Goal: Task Accomplishment & Management: Complete application form

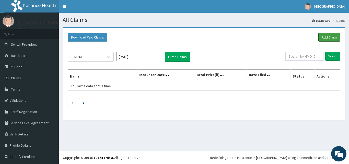
click at [327, 38] on link "Add Claim" at bounding box center [330, 37] width 22 height 9
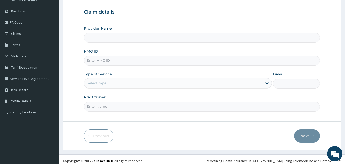
scroll to position [48, 0]
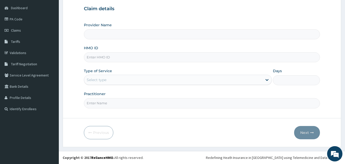
click at [128, 58] on input "HMO ID" at bounding box center [202, 57] width 236 height 10
type input "[GEOGRAPHIC_DATA]"
type input "TGA/10017/B"
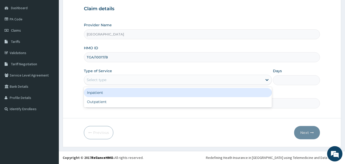
click at [117, 78] on div "Select type" at bounding box center [173, 80] width 179 height 8
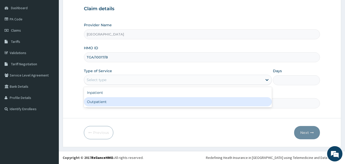
click at [112, 104] on div "Outpatient" at bounding box center [178, 101] width 188 height 9
type input "1"
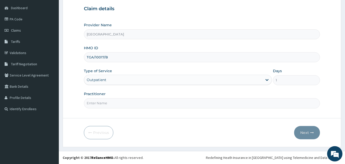
click at [113, 104] on input "Practitioner" at bounding box center [202, 103] width 236 height 10
type input "Dr GLADYS"
click at [301, 132] on button "Next" at bounding box center [307, 132] width 26 height 13
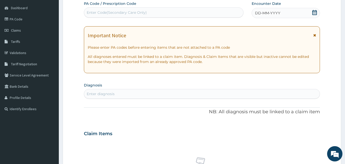
click at [164, 9] on div "Enter Code(Secondary Care Only)" at bounding box center [163, 12] width 159 height 8
paste input "PA/5C88D4"
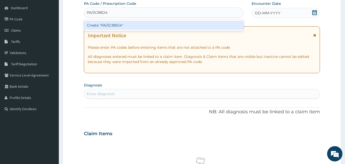
type input "PA/5C88D4"
click at [161, 24] on div "Create "PA/5C88D4"" at bounding box center [164, 25] width 160 height 9
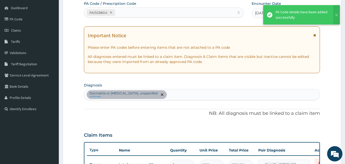
scroll to position [50, 0]
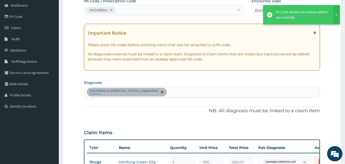
type input "0"
type input "0.00"
type input "1"
type input "1265.00"
type input "0"
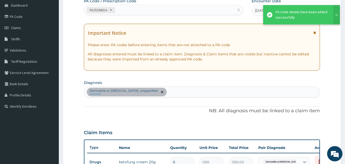
type input "0.00"
type input "1"
type input "1265.00"
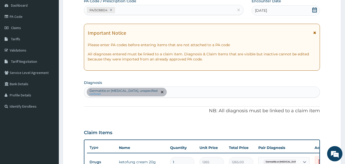
type input "0"
type input "0.00"
type input "1"
type input "1265.00"
type input "0"
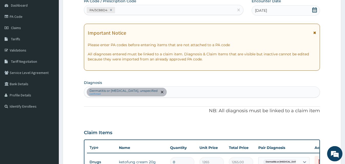
type input "0.00"
click at [238, 79] on div "PA Code / Prescription Code PA/5C88D4 Encounter Date 13-10-2025 Important Notic…" at bounding box center [202, 119] width 236 height 242
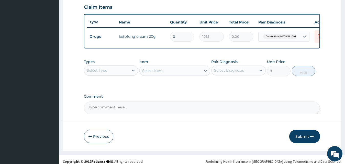
scroll to position [181, 0]
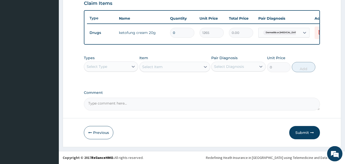
click at [190, 34] on input "0" at bounding box center [182, 33] width 24 height 10
type input "1"
type input "1265.00"
type input "0"
type input "0.00"
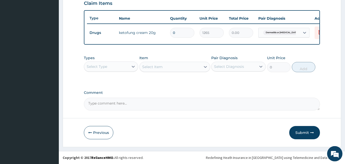
type input "1"
type input "1265.00"
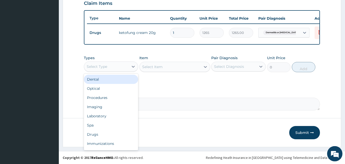
click at [114, 68] on div "Select Type" at bounding box center [106, 67] width 45 height 8
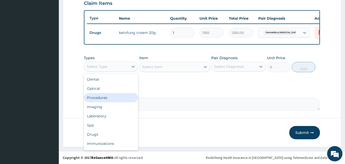
click at [114, 103] on div "Procedures" at bounding box center [111, 97] width 54 height 9
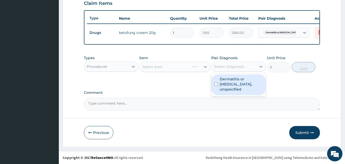
click at [241, 69] on div "Select Diagnosis" at bounding box center [229, 66] width 30 height 5
click at [230, 81] on label "Dermatitis or eczema, unspecified" at bounding box center [241, 84] width 43 height 15
checkbox input "true"
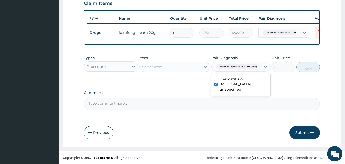
click at [179, 65] on div "Select Item" at bounding box center [170, 67] width 61 height 8
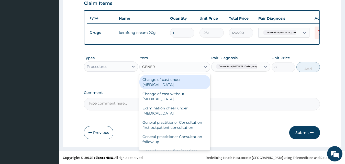
type input "GENERA"
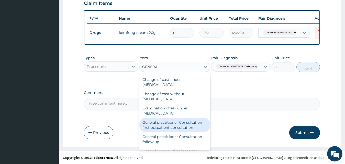
click at [168, 125] on div "General practitioner Consultation first outpatient consultation" at bounding box center [174, 125] width 71 height 14
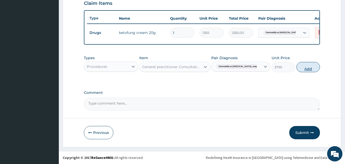
click at [301, 68] on button "Add" at bounding box center [308, 67] width 24 height 10
type input "0"
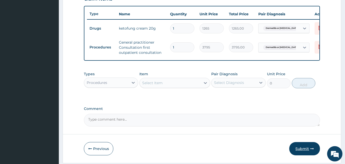
click at [305, 153] on button "Submit" at bounding box center [304, 148] width 31 height 13
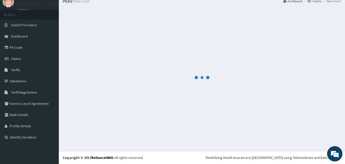
scroll to position [19, 0]
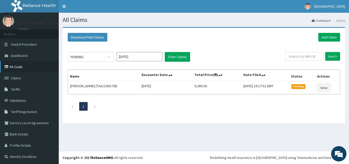
click at [24, 66] on link "PA Code" at bounding box center [29, 66] width 59 height 11
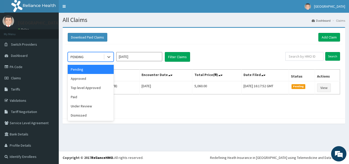
click at [89, 55] on div "PENDING" at bounding box center [86, 57] width 36 height 8
click at [88, 79] on div "Approved" at bounding box center [91, 78] width 46 height 9
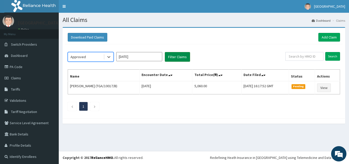
click at [174, 58] on button "Filter Claims" at bounding box center [177, 57] width 25 height 10
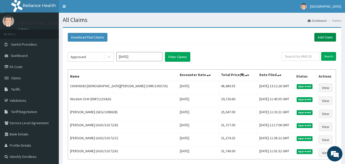
click at [319, 35] on link "Add Claim" at bounding box center [325, 37] width 22 height 9
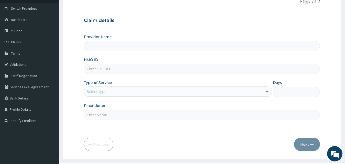
scroll to position [39, 0]
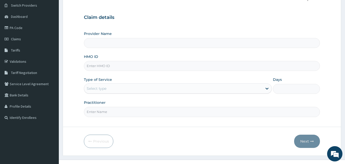
type input "[GEOGRAPHIC_DATA]"
click at [218, 66] on input "HMO ID" at bounding box center [202, 66] width 236 height 10
type input "MOT/10033/A"
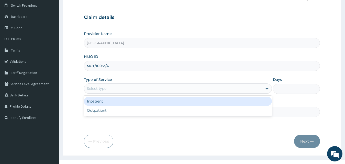
click at [186, 88] on div "Select type" at bounding box center [173, 89] width 179 height 8
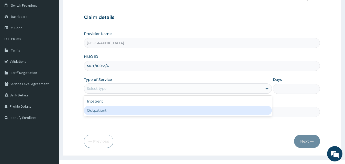
click at [159, 113] on div "Outpatient" at bounding box center [178, 110] width 188 height 9
type input "1"
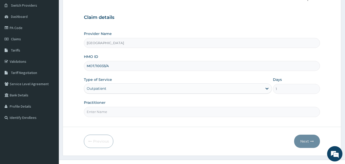
scroll to position [0, 0]
click at [151, 115] on input "Practitioner" at bounding box center [202, 112] width 236 height 10
type input "Dr GLADYS"
click at [304, 140] on button "Next" at bounding box center [307, 141] width 26 height 13
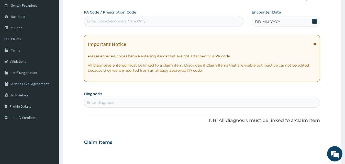
click at [200, 21] on div "Enter Code(Secondary Care Only)" at bounding box center [163, 21] width 159 height 8
paste input "PA/251D00"
type input "PA/251D00"
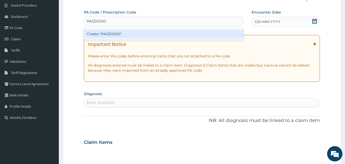
click at [189, 32] on div "Create "PA/251D00"" at bounding box center [164, 33] width 160 height 9
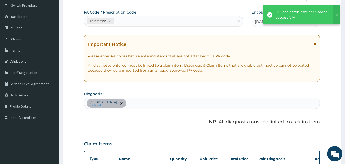
scroll to position [131, 0]
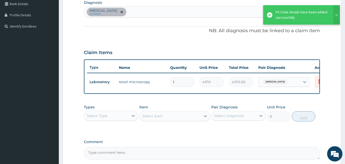
click at [170, 132] on div "Types Select Type Item Select Item Pair Diagnosis Select Diagnosis Unit Price 0…" at bounding box center [202, 117] width 236 height 30
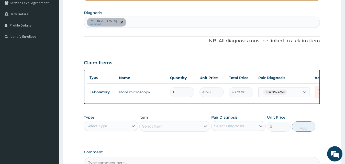
scroll to position [118, 0]
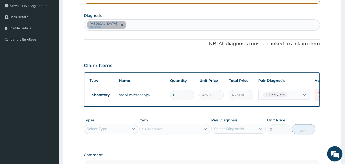
click at [157, 24] on div "Typhoid fever, unspecified confirmed" at bounding box center [202, 25] width 236 height 11
type input "MALARIA"
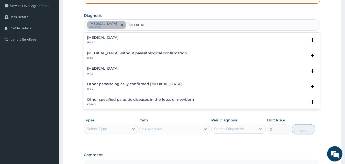
click at [127, 67] on div "Malaria, unspecified 1F4Z Select Status Query Query covers suspected (?), Keep …" at bounding box center [202, 73] width 236 height 16
click at [118, 70] on h4 "Malaria, unspecified" at bounding box center [103, 69] width 32 height 4
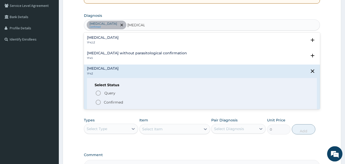
click at [97, 101] on icon "status option filled" at bounding box center [98, 102] width 6 height 6
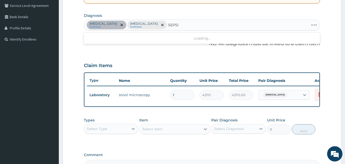
type input "SEPSIS"
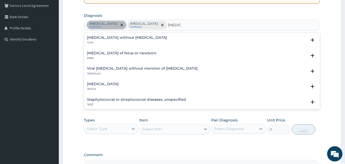
click at [113, 39] on h4 "Sepsis without septic shock" at bounding box center [127, 38] width 80 height 4
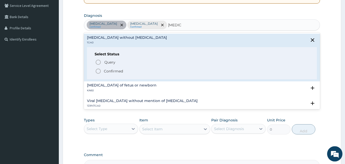
click at [98, 70] on icon "status option filled" at bounding box center [98, 71] width 6 height 6
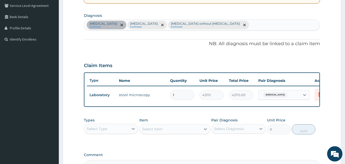
click at [136, 47] on p "NB: All diagnosis must be linked to a claim item" at bounding box center [202, 44] width 236 height 7
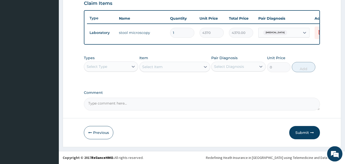
scroll to position [184, 0]
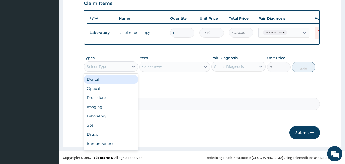
click at [116, 68] on div "Select Type" at bounding box center [106, 67] width 45 height 8
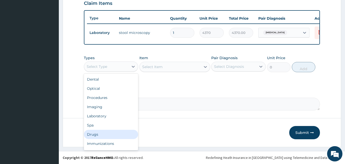
click at [99, 132] on div "Drugs" at bounding box center [111, 134] width 54 height 9
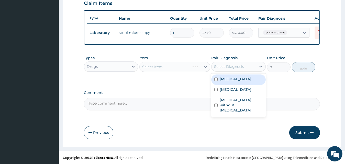
click at [227, 66] on div "Select Diagnosis" at bounding box center [229, 66] width 30 height 5
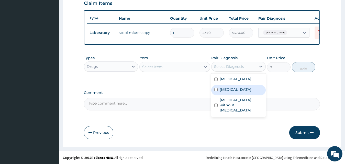
click at [226, 92] on label "Malaria, unspecified" at bounding box center [236, 89] width 32 height 5
checkbox input "true"
click at [188, 64] on div "Select Item" at bounding box center [170, 67] width 61 height 8
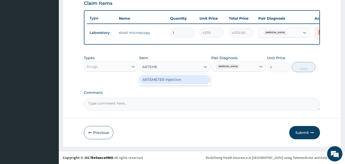
type input "ARTEM"
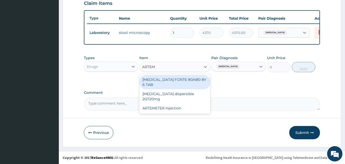
click at [186, 78] on div "[MEDICAL_DATA] FORTE 80/480 BY 6 TAB" at bounding box center [174, 82] width 71 height 14
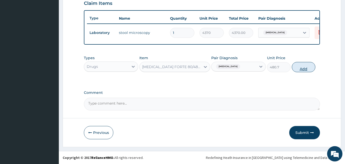
click at [297, 67] on button "Add" at bounding box center [304, 67] width 24 height 10
type input "0"
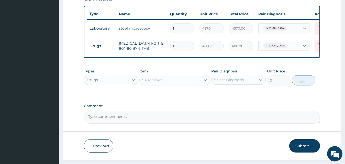
type input "0.00"
type input "6"
type input "2884.20"
type input "6"
click at [263, 96] on div "Types Drugs Item Select Item Pair Diagnosis Select Diagnosis Unit Price 0 Add" at bounding box center [202, 81] width 236 height 30
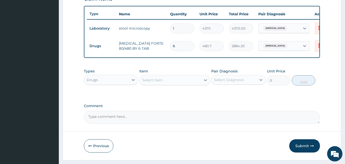
click at [165, 84] on div "Select Item" at bounding box center [170, 80] width 61 height 8
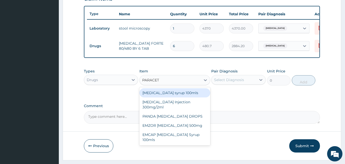
type input "PARACETA"
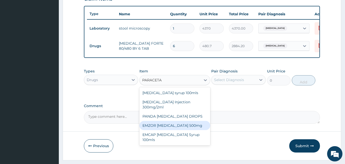
click at [179, 129] on div "EMZOR [MEDICAL_DATA] 500mg" at bounding box center [174, 125] width 71 height 9
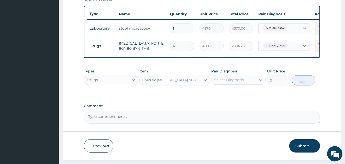
type input "25.3"
click at [240, 83] on div "Select Diagnosis" at bounding box center [229, 79] width 30 height 5
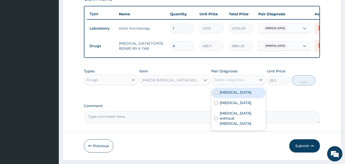
click at [236, 95] on label "[MEDICAL_DATA]" at bounding box center [236, 92] width 32 height 5
checkbox input "true"
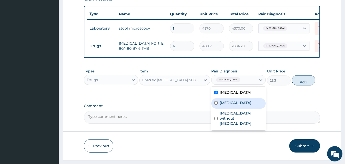
click at [236, 106] on label "[MEDICAL_DATA]" at bounding box center [236, 103] width 32 height 5
checkbox input "true"
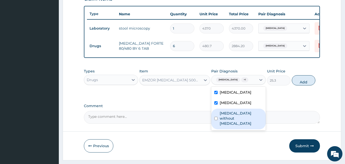
click at [235, 126] on label "[MEDICAL_DATA] without [MEDICAL_DATA]" at bounding box center [241, 118] width 43 height 15
checkbox input "true"
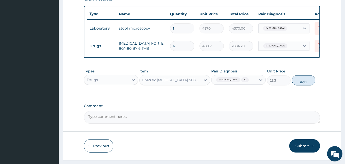
click at [302, 86] on button "Add" at bounding box center [304, 80] width 24 height 10
type input "0"
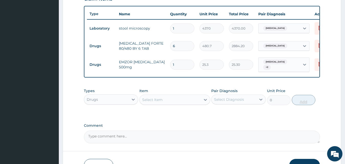
type input "15"
type input "379.50"
type input "15"
click at [249, 116] on div "Types Drugs Item Select Item Pair Diagnosis Select Diagnosis Unit Price 0 Add" at bounding box center [202, 101] width 236 height 30
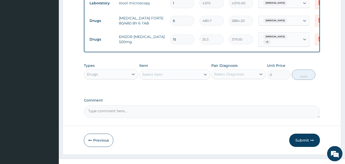
scroll to position [222, 0]
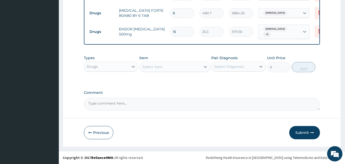
click at [174, 64] on div "Select Item" at bounding box center [170, 67] width 61 height 8
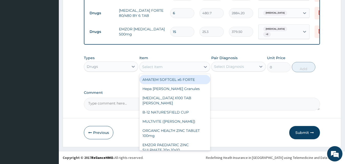
click at [120, 65] on div "Drugs" at bounding box center [106, 67] width 45 height 8
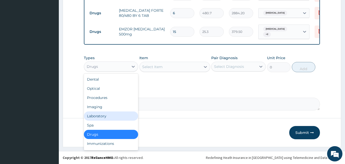
click at [115, 114] on div "Laboratory" at bounding box center [111, 116] width 54 height 9
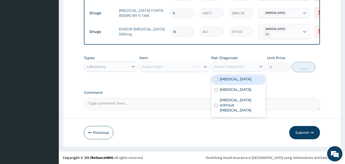
click at [242, 68] on div "Select Diagnosis" at bounding box center [229, 66] width 30 height 5
click at [237, 76] on div "[MEDICAL_DATA]" at bounding box center [238, 80] width 54 height 10
checkbox input "true"
click at [180, 64] on div "Select Item" at bounding box center [170, 67] width 61 height 8
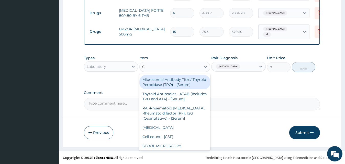
type input "CBC"
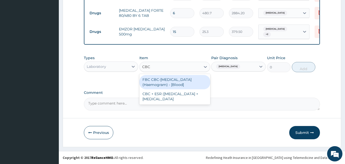
click at [181, 79] on div "FBC CBC-[MEDICAL_DATA] (Haemogram) - [Blood]" at bounding box center [174, 82] width 71 height 14
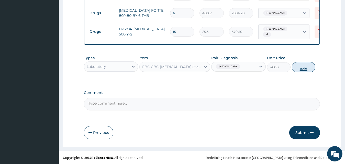
click at [298, 68] on button "Add" at bounding box center [304, 67] width 24 height 10
type input "0"
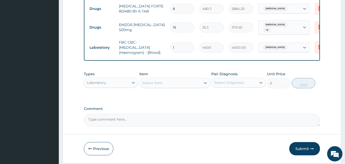
click at [166, 87] on div "Select Item" at bounding box center [170, 83] width 61 height 8
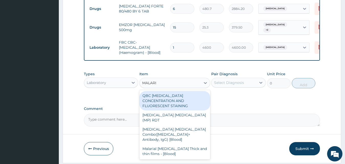
type input "[MEDICAL_DATA]"
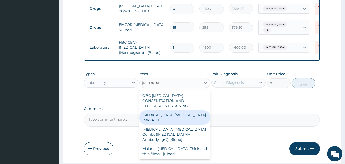
click at [164, 113] on div "[MEDICAL_DATA] [MEDICAL_DATA] (MP) RDT" at bounding box center [174, 118] width 71 height 14
type input "1725"
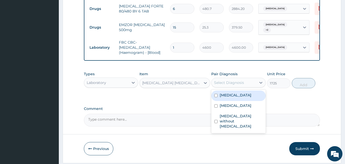
click at [223, 85] on div "Select Diagnosis" at bounding box center [229, 82] width 30 height 5
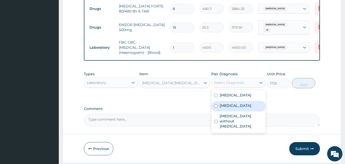
click at [223, 108] on label "[MEDICAL_DATA]" at bounding box center [236, 105] width 32 height 5
checkbox input "true"
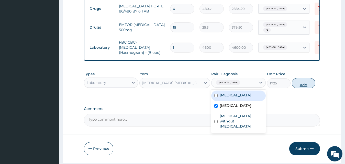
click at [306, 88] on button "Add" at bounding box center [304, 83] width 24 height 10
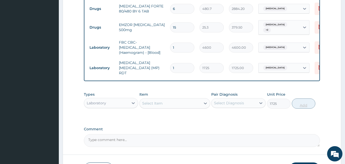
type input "0"
click at [165, 130] on label "Comment" at bounding box center [202, 129] width 236 height 4
click at [165, 135] on textarea "Comment" at bounding box center [202, 141] width 236 height 13
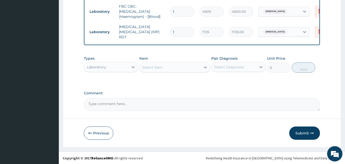
scroll to position [260, 0]
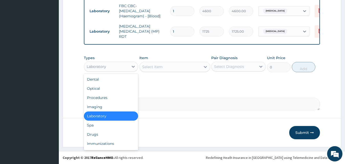
click at [117, 63] on div "Laboratory" at bounding box center [106, 67] width 45 height 8
click at [113, 99] on div "Procedures" at bounding box center [111, 97] width 54 height 9
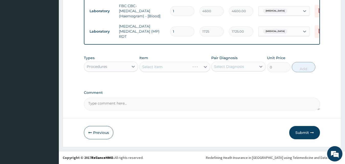
click at [234, 65] on div "Select Diagnosis" at bounding box center [229, 66] width 30 height 5
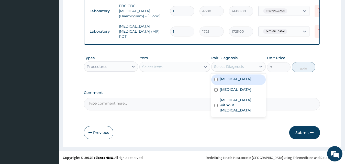
click at [232, 80] on label "[MEDICAL_DATA]" at bounding box center [236, 79] width 32 height 5
checkbox input "true"
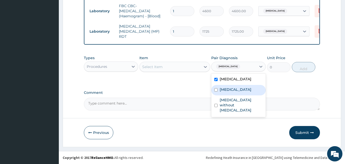
click at [230, 92] on label "[MEDICAL_DATA]" at bounding box center [236, 89] width 32 height 5
checkbox input "true"
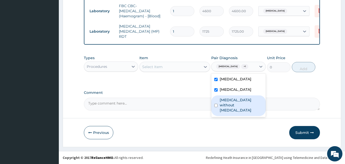
click at [229, 110] on label "[MEDICAL_DATA] without [MEDICAL_DATA]" at bounding box center [241, 105] width 43 height 15
checkbox input "true"
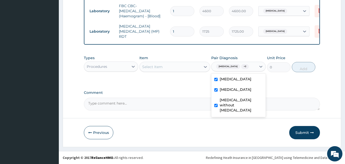
click at [187, 67] on div "Select Item" at bounding box center [170, 67] width 61 height 8
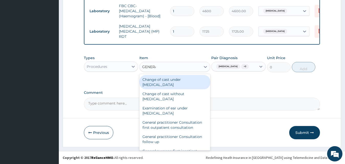
type input "GENERAL"
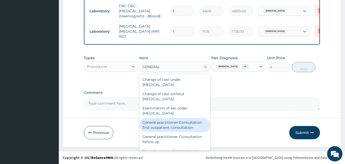
click at [176, 123] on div "General practitioner Consultation first outpatient consultation" at bounding box center [174, 125] width 71 height 14
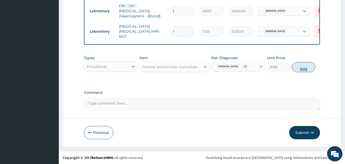
click at [306, 72] on button "Add" at bounding box center [304, 67] width 24 height 10
type input "0"
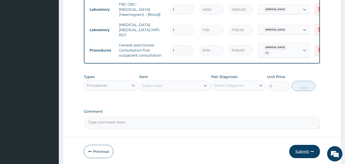
click at [301, 151] on button "Submit" at bounding box center [304, 151] width 31 height 13
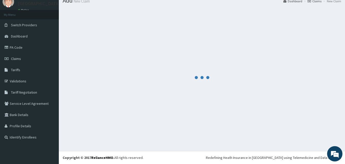
scroll to position [19, 0]
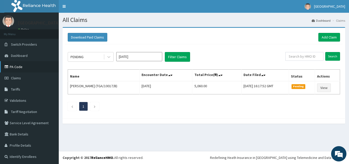
click at [18, 72] on link "PA Code" at bounding box center [29, 66] width 59 height 11
click at [325, 35] on link "Add Claim" at bounding box center [330, 37] width 22 height 9
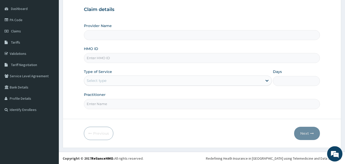
scroll to position [48, 0]
type input "[GEOGRAPHIC_DATA]"
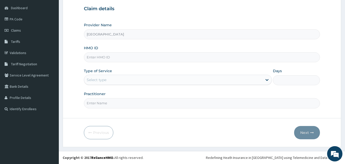
click at [224, 56] on input "HMO ID" at bounding box center [202, 57] width 236 height 10
type input "SLB/10623/A"
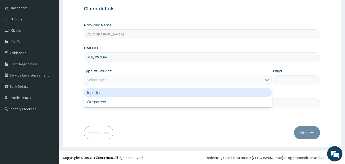
click at [193, 81] on div "Select type" at bounding box center [173, 80] width 179 height 8
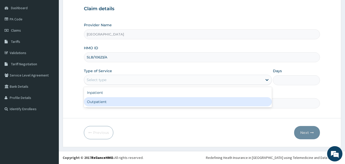
click at [182, 101] on div "Outpatient" at bounding box center [178, 101] width 188 height 9
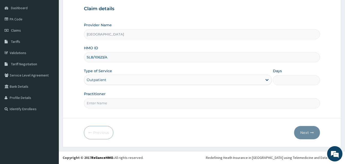
type input "1"
click at [174, 105] on input "Practitioner" at bounding box center [202, 103] width 236 height 10
type input "Dr GLADYS"
click at [308, 131] on button "Next" at bounding box center [307, 132] width 26 height 13
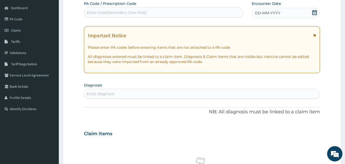
click at [198, 10] on div "Enter Code(Secondary Care Only)" at bounding box center [163, 12] width 159 height 8
paste input "PA/EDF26A"
type input "PA/EDF26A"
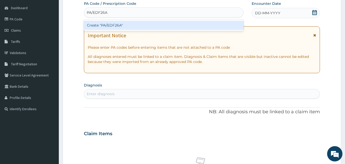
click at [188, 24] on div "Create "PA/EDF26A"" at bounding box center [164, 25] width 160 height 9
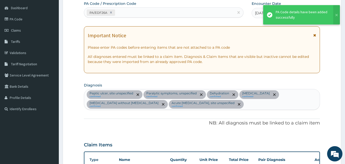
scroll to position [286, 0]
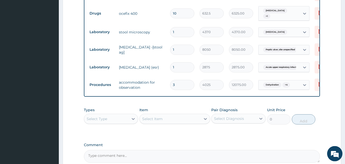
click at [186, 132] on div "Types Select Type Item Select Item Pair Diagnosis Select Diagnosis Unit Price 0…" at bounding box center [202, 120] width 236 height 30
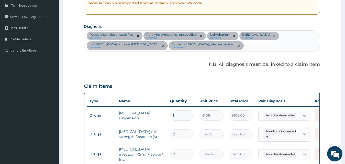
scroll to position [103, 0]
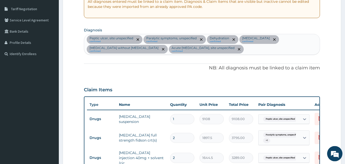
click at [236, 51] on div "Peptic ulcer, site unspecified confirmed Paralytic symptoms, unspecified confir…" at bounding box center [202, 44] width 236 height 20
type input "[MEDICAL_DATA]"
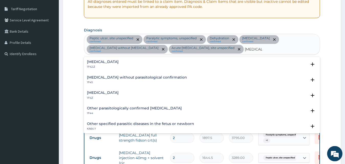
click at [140, 93] on div "[MEDICAL_DATA] 1F4Z" at bounding box center [202, 95] width 230 height 9
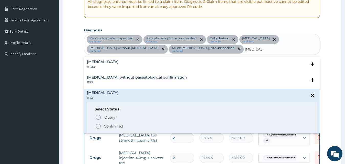
click at [98, 125] on icon "status option filled" at bounding box center [98, 127] width 6 height 6
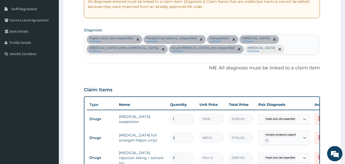
click at [145, 70] on p "NB: All diagnosis must be linked to a claim item" at bounding box center [202, 68] width 236 height 7
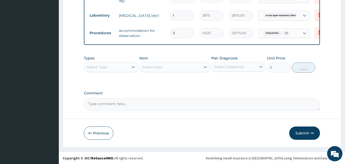
scroll to position [340, 0]
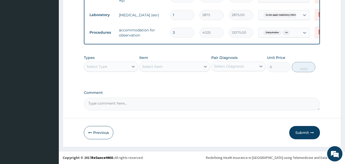
click at [116, 65] on div "Select Type" at bounding box center [106, 67] width 45 height 8
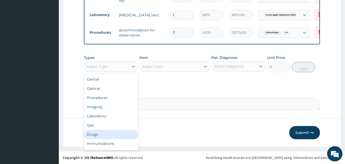
click at [99, 132] on div "Drugs" at bounding box center [111, 134] width 54 height 9
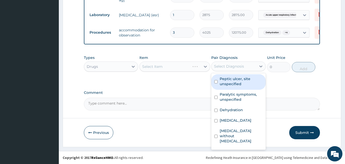
click at [234, 66] on div "Select Diagnosis" at bounding box center [229, 66] width 30 height 5
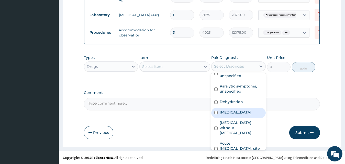
scroll to position [0, 0]
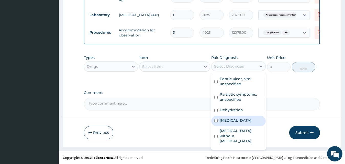
click at [241, 123] on label "Typhoid fever, unspecified" at bounding box center [236, 120] width 32 height 5
checkbox input "true"
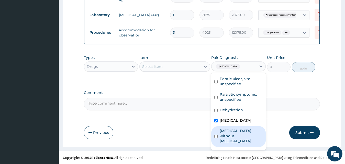
click at [233, 142] on label "Sepsis without septic shock" at bounding box center [241, 136] width 43 height 15
checkbox input "true"
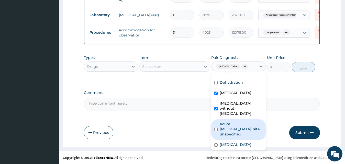
scroll to position [29, 0]
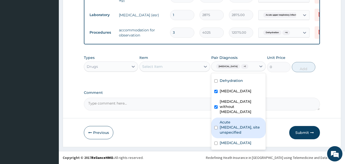
click at [238, 135] on label "Acute upper respiratory infection, site unspecified" at bounding box center [241, 127] width 43 height 15
checkbox input "true"
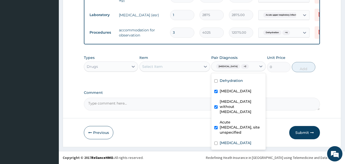
click at [171, 66] on div "Select Item" at bounding box center [170, 67] width 61 height 8
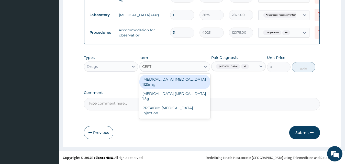
type input "CEFTR"
click at [165, 79] on div "Ceftriaxone Tazobactam 1125mg" at bounding box center [174, 82] width 71 height 14
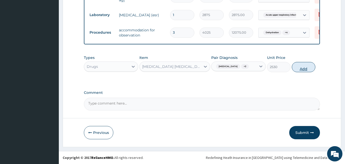
click at [293, 71] on button "Add" at bounding box center [304, 67] width 24 height 10
type input "0"
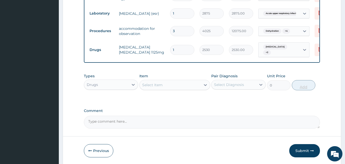
type input "0.00"
type input "5"
type input "12650.00"
type input "5"
click at [186, 88] on div "Select Item" at bounding box center [170, 85] width 61 height 8
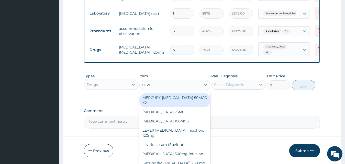
type input "LEVER"
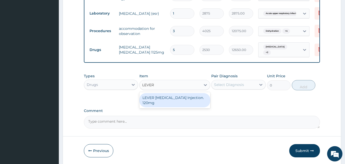
click at [183, 99] on div "LEVER ARTESUNATE Injection. 120mg" at bounding box center [174, 100] width 71 height 14
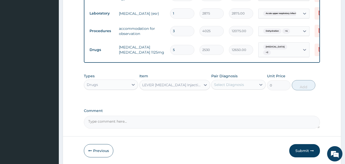
type input "2530"
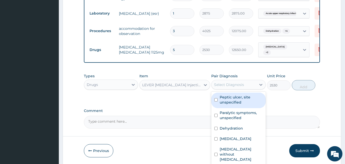
click at [230, 89] on div "Select Diagnosis" at bounding box center [234, 85] width 45 height 8
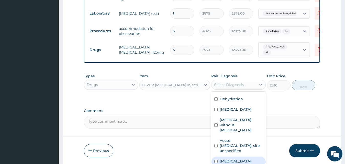
click at [251, 162] on label "Malaria, unspecified" at bounding box center [236, 161] width 32 height 5
checkbox input "true"
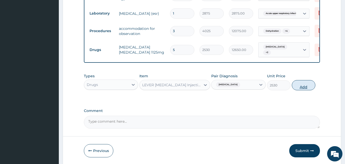
click at [305, 89] on button "Add" at bounding box center [304, 85] width 24 height 10
type input "0"
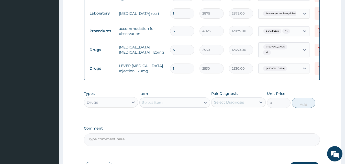
type input "0.00"
type input "4"
type input "10120.00"
type input "4"
click at [253, 113] on div "Types Drugs Item Select Item Pair Diagnosis Select Diagnosis Unit Price 0 Add" at bounding box center [202, 104] width 236 height 30
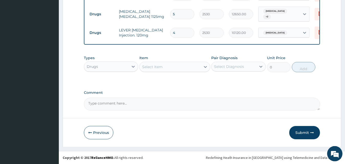
scroll to position [377, 0]
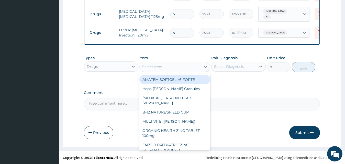
click at [169, 66] on div "Select Item" at bounding box center [170, 67] width 61 height 8
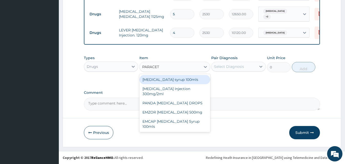
type input "PARACETA"
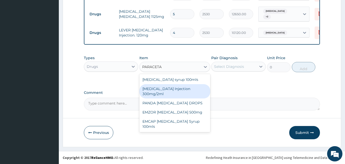
click at [161, 91] on div "[MEDICAL_DATA] Injection 300mg/2ml" at bounding box center [174, 91] width 71 height 14
type input "278.3"
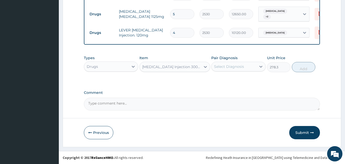
click at [236, 67] on div "Select Diagnosis" at bounding box center [229, 66] width 30 height 5
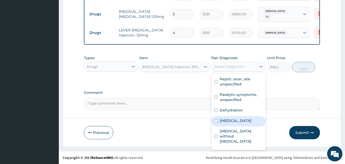
click at [247, 123] on label "[MEDICAL_DATA]" at bounding box center [236, 120] width 32 height 5
checkbox input "true"
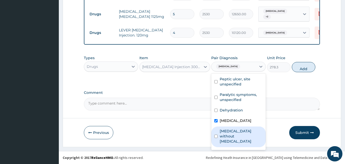
click at [242, 138] on label "[MEDICAL_DATA] without [MEDICAL_DATA]" at bounding box center [241, 136] width 43 height 15
checkbox input "true"
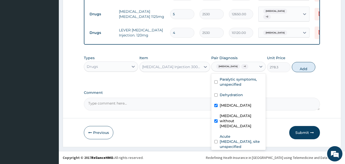
scroll to position [28, 0]
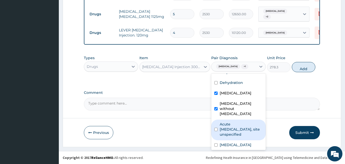
click at [246, 137] on label "Acute [MEDICAL_DATA], site unspecified" at bounding box center [241, 129] width 43 height 15
checkbox input "true"
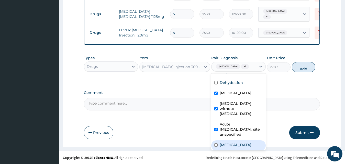
click at [243, 148] on label "[MEDICAL_DATA]" at bounding box center [236, 145] width 32 height 5
checkbox input "true"
click at [300, 72] on button "Add" at bounding box center [304, 67] width 24 height 10
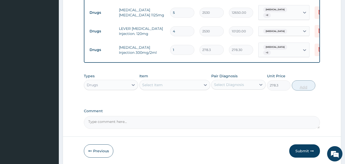
type input "0"
type input "0.00"
type input "4"
type input "1113.20"
type input "4"
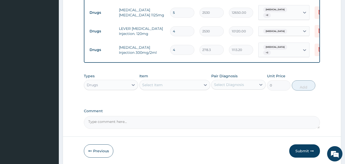
click at [254, 100] on div "Types Drugs Item Select Item Pair Diagnosis Select Diagnosis Unit Price 0 Add" at bounding box center [202, 86] width 236 height 30
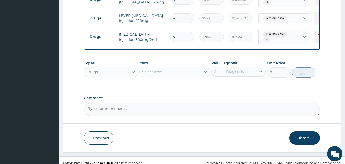
scroll to position [397, 0]
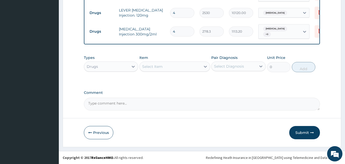
click at [185, 66] on div "Select Item" at bounding box center [170, 67] width 61 height 8
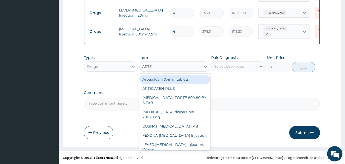
type input "ARTEM"
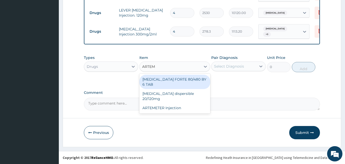
click at [178, 80] on div "[MEDICAL_DATA] FORTE 80/480 BY 6 TAB" at bounding box center [174, 82] width 71 height 14
type input "480.7"
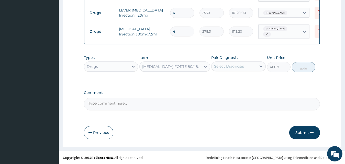
click at [221, 68] on div "Select Diagnosis" at bounding box center [229, 66] width 30 height 5
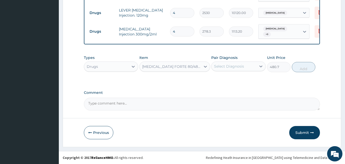
click at [232, 68] on div "Select Diagnosis" at bounding box center [229, 66] width 30 height 5
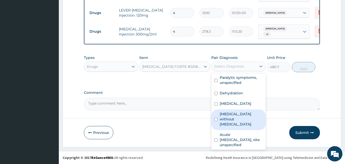
scroll to position [29, 0]
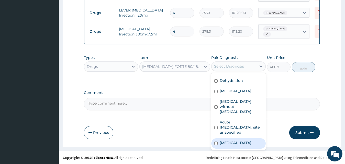
click at [251, 145] on label "Malaria, unspecified" at bounding box center [236, 143] width 32 height 5
checkbox input "true"
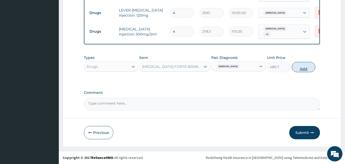
click at [304, 65] on button "Add" at bounding box center [304, 67] width 24 height 10
type input "0"
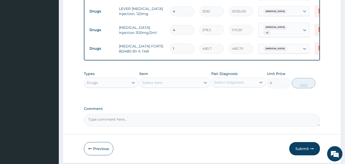
type input "0.00"
type input "6"
type input "2884.20"
type input "6"
click at [243, 98] on div "Types Drugs Item Select Item Pair Diagnosis Select Diagnosis Unit Price 0 Add" at bounding box center [202, 84] width 236 height 30
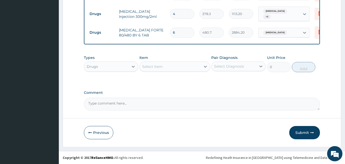
scroll to position [415, 0]
click at [150, 66] on div "Select Item" at bounding box center [152, 66] width 20 height 5
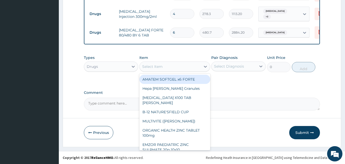
click at [152, 77] on div "AMATEM SOFTGEL x6 FORTE" at bounding box center [174, 79] width 71 height 9
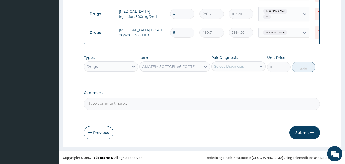
type input "506"
click at [225, 65] on div "Select Diagnosis" at bounding box center [229, 66] width 30 height 5
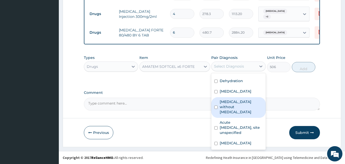
scroll to position [29, 0]
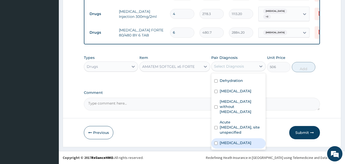
click at [252, 146] on div "Malaria, unspecified" at bounding box center [238, 144] width 54 height 10
checkbox input "true"
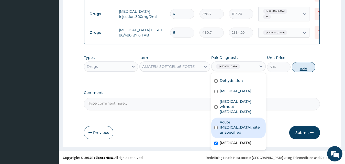
click at [300, 69] on button "Add" at bounding box center [304, 67] width 24 height 10
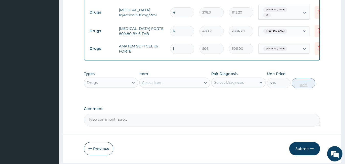
type input "0"
type input "0.00"
type input "6"
type input "3036.00"
type input "6"
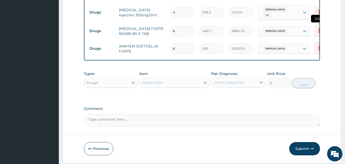
click at [316, 28] on icon at bounding box center [320, 31] width 11 height 13
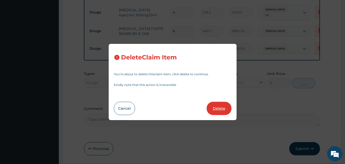
click at [214, 111] on button "Delete" at bounding box center [219, 108] width 25 height 13
type input "506"
type input "3036.00"
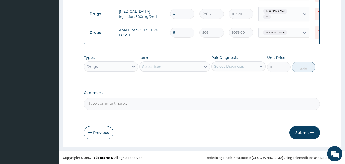
click at [152, 68] on div "Select Item" at bounding box center [152, 66] width 20 height 5
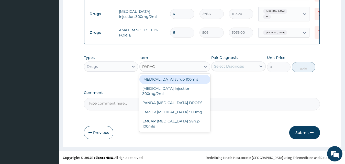
type input "PARACE"
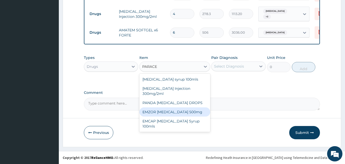
click at [176, 114] on div "EMZOR PARACETAMOL 500mg" at bounding box center [174, 112] width 71 height 9
type input "25.3"
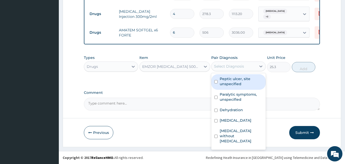
click at [247, 67] on div "Select Diagnosis" at bounding box center [234, 66] width 45 height 8
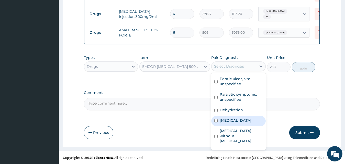
click at [250, 123] on label "Typhoid fever, unspecified" at bounding box center [236, 120] width 32 height 5
checkbox input "true"
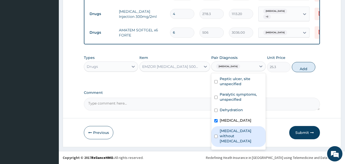
click at [242, 142] on label "Sepsis without septic shock" at bounding box center [241, 136] width 43 height 15
checkbox input "true"
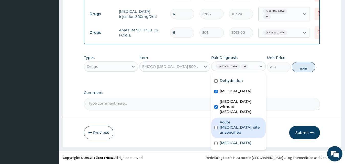
click at [246, 135] on label "Acute upper respiratory infection, site unspecified" at bounding box center [241, 127] width 43 height 15
checkbox input "true"
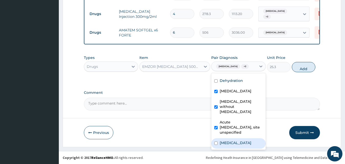
click at [240, 149] on div "Malaria, unspecified" at bounding box center [238, 144] width 54 height 10
checkbox input "true"
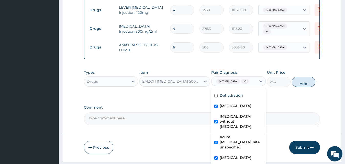
scroll to position [389, 0]
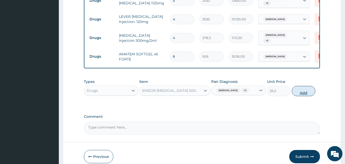
click at [301, 94] on button "Add" at bounding box center [304, 91] width 24 height 10
type input "0"
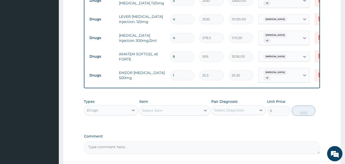
type input "15"
type input "379.50"
type input "15"
click at [259, 123] on div "Types Drugs Item Select Item Pair Diagnosis Select Diagnosis Unit Price 0 Add" at bounding box center [202, 112] width 236 height 30
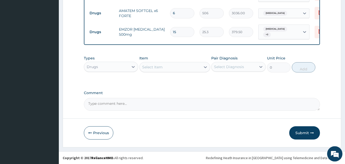
scroll to position [434, 0]
click at [160, 68] on div "Select Item" at bounding box center [152, 66] width 20 height 5
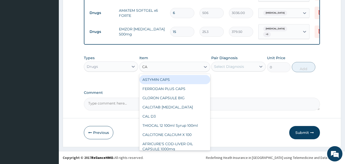
type input "CAN"
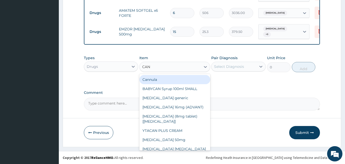
click at [157, 77] on div "Cannula" at bounding box center [174, 79] width 71 height 9
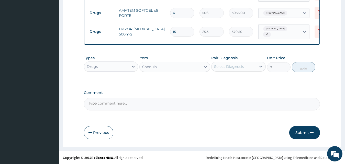
type input "253"
click at [231, 64] on div "Select Diagnosis" at bounding box center [229, 66] width 30 height 5
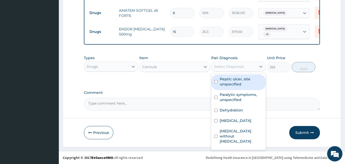
click at [230, 84] on label "Peptic ulcer, site unspecified" at bounding box center [241, 82] width 43 height 10
checkbox input "true"
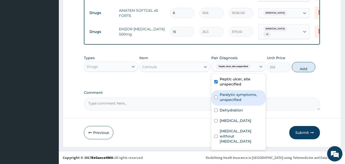
click at [228, 99] on label "Paralytic symptoms, unspecified" at bounding box center [241, 97] width 43 height 10
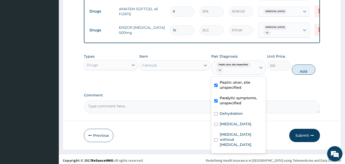
checkbox input "true"
click at [226, 116] on label "Dehydration" at bounding box center [231, 113] width 23 height 5
checkbox input "true"
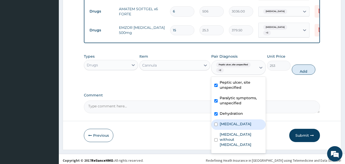
click at [226, 127] on label "Typhoid fever, unspecified" at bounding box center [236, 124] width 32 height 5
checkbox input "true"
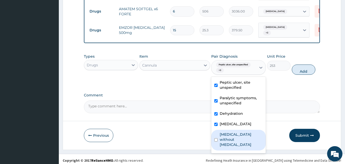
click at [228, 143] on label "Sepsis without septic shock" at bounding box center [241, 139] width 43 height 15
checkbox input "true"
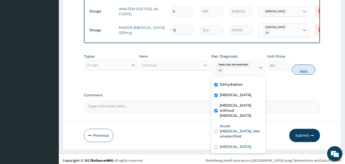
scroll to position [29, 0]
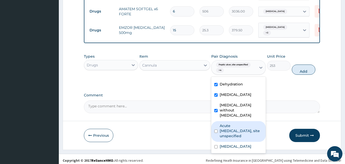
click at [242, 136] on label "Acute upper respiratory infection, site unspecified" at bounding box center [241, 131] width 43 height 15
checkbox input "true"
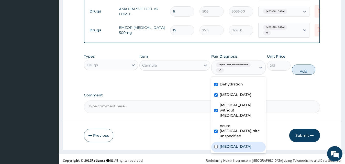
click at [238, 149] on label "Malaria, unspecified" at bounding box center [236, 146] width 32 height 5
checkbox input "true"
click at [300, 74] on button "Add" at bounding box center [304, 70] width 24 height 10
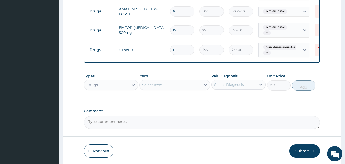
type input "0"
type input "0.00"
type input "2"
type input "506.00"
type input "2"
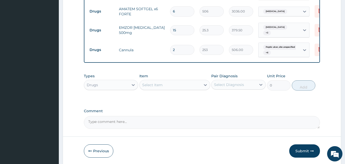
click at [225, 98] on div "Types Drugs Item Select Item Pair Diagnosis Select Diagnosis Unit Price 0 Add" at bounding box center [202, 86] width 236 height 30
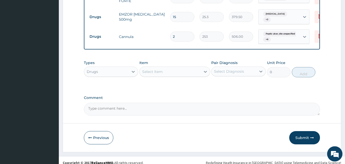
scroll to position [454, 0]
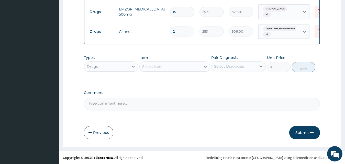
click at [172, 67] on div "Select Item" at bounding box center [170, 67] width 61 height 8
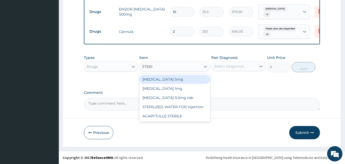
type input "STERIL"
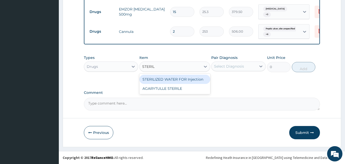
click at [168, 78] on div "STERILIZED WATER FOR Injection" at bounding box center [174, 79] width 71 height 9
type input "151.8"
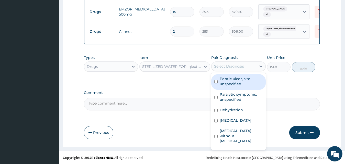
click at [235, 65] on div "Select Diagnosis" at bounding box center [229, 66] width 30 height 5
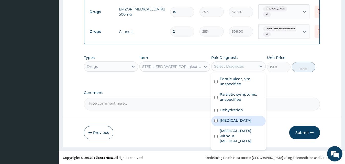
click at [234, 123] on label "Typhoid fever, unspecified" at bounding box center [236, 120] width 32 height 5
checkbox input "true"
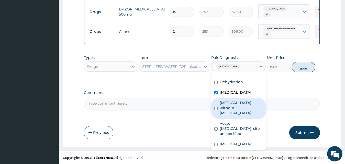
scroll to position [29, 0]
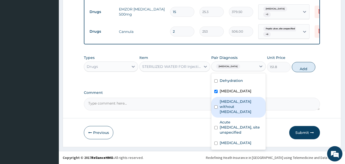
click at [244, 115] on div "[MEDICAL_DATA] without [MEDICAL_DATA]" at bounding box center [238, 107] width 54 height 21
checkbox input "true"
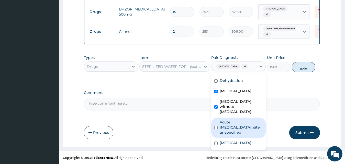
click at [239, 133] on label "Acute upper respiratory infection, site unspecified" at bounding box center [241, 127] width 43 height 15
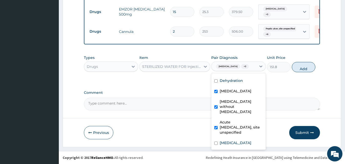
checkbox input "true"
click at [236, 146] on label "Malaria, unspecified" at bounding box center [236, 143] width 32 height 5
checkbox input "true"
click at [301, 71] on button "Add" at bounding box center [304, 67] width 24 height 10
type input "0"
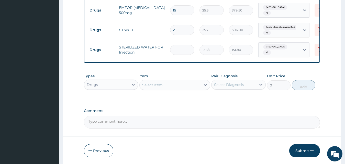
type input "0.00"
type input "3"
type input "455.40"
type input "3"
click at [174, 98] on div "Types Drugs Item Select Item Pair Diagnosis Select Diagnosis Unit Price 0 Add" at bounding box center [202, 86] width 236 height 30
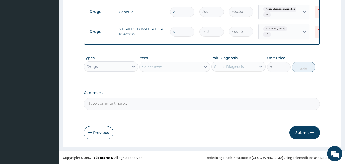
scroll to position [474, 0]
click at [171, 67] on div "Select Item" at bounding box center [170, 67] width 61 height 8
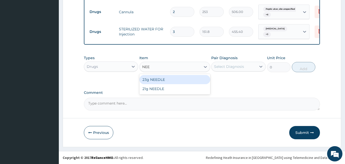
type input "NEED"
click at [165, 80] on div "23g NEEDLE" at bounding box center [174, 79] width 71 height 9
type input "63.25"
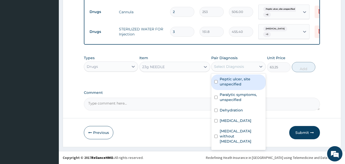
click at [235, 68] on div "Select Diagnosis" at bounding box center [229, 66] width 30 height 5
click at [239, 82] on label "Peptic ulcer, site unspecified" at bounding box center [241, 82] width 43 height 10
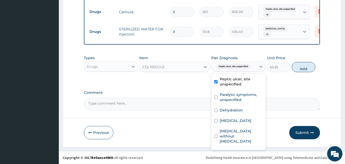
checkbox input "true"
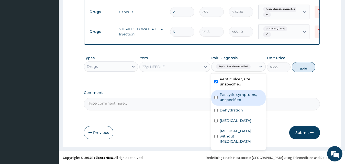
click at [235, 99] on label "Paralytic symptoms, unspecified" at bounding box center [241, 97] width 43 height 10
checkbox input "true"
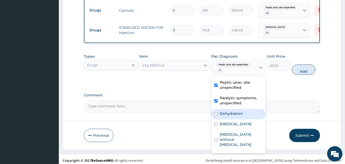
click at [234, 115] on label "Dehydration" at bounding box center [231, 113] width 23 height 5
checkbox input "true"
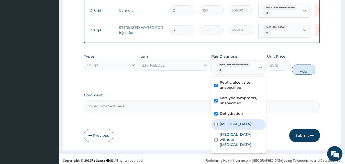
click at [233, 127] on label "Typhoid fever, unspecified" at bounding box center [236, 124] width 32 height 5
checkbox input "true"
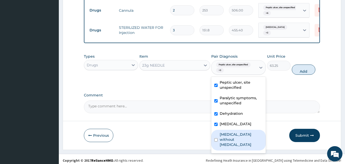
click at [233, 146] on label "Sepsis without septic shock" at bounding box center [241, 139] width 43 height 15
checkbox input "true"
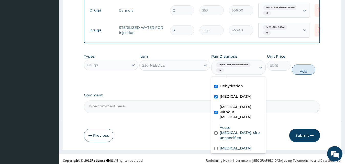
scroll to position [29, 0]
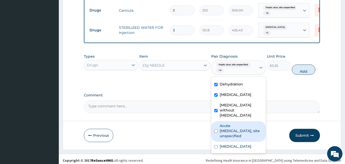
click at [244, 131] on label "Acute upper respiratory infection, site unspecified" at bounding box center [241, 131] width 43 height 15
checkbox input "true"
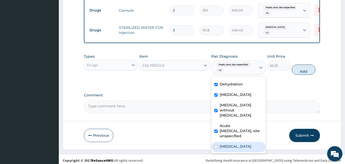
click at [239, 149] on label "Malaria, unspecified" at bounding box center [236, 146] width 32 height 5
checkbox input "true"
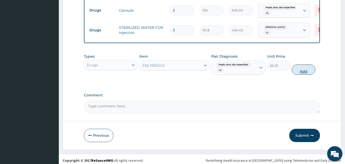
click at [297, 72] on button "Add" at bounding box center [304, 70] width 24 height 10
type input "0"
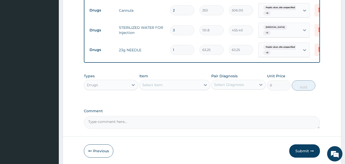
type input "0.00"
type input "3"
type input "189.75"
type input "0.00"
type input "4"
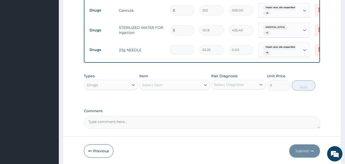
type input "253.00"
type input "4"
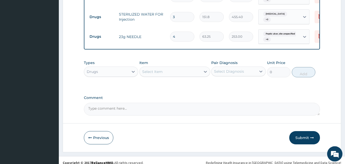
scroll to position [494, 0]
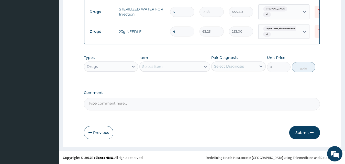
click at [156, 67] on div "Select Item" at bounding box center [152, 66] width 20 height 5
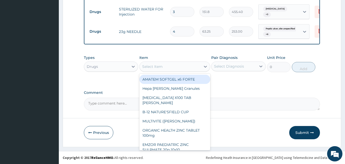
click at [111, 68] on div "Drugs" at bounding box center [106, 67] width 45 height 8
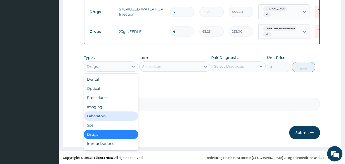
click at [110, 114] on div "Laboratory" at bounding box center [111, 116] width 54 height 9
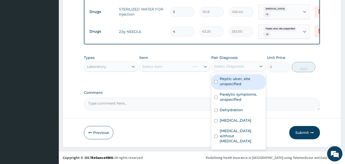
click at [225, 68] on div "Select Diagnosis" at bounding box center [229, 66] width 30 height 5
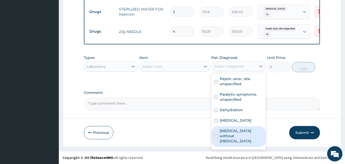
click at [230, 137] on label "Sepsis without septic shock" at bounding box center [241, 136] width 43 height 15
checkbox input "true"
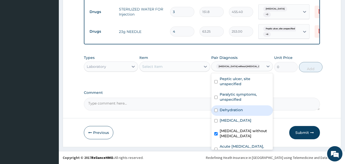
click at [186, 63] on div "Select Item" at bounding box center [174, 67] width 71 height 10
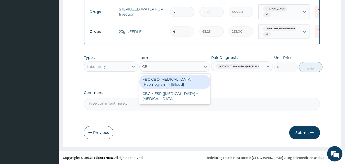
type input "CBC"
click at [178, 82] on div "FBC CBC-Complete Blood Count (Haemogram) - [Blood]" at bounding box center [174, 82] width 71 height 14
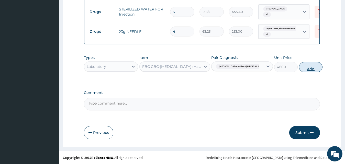
click at [299, 70] on button "Add" at bounding box center [311, 67] width 24 height 10
type input "0"
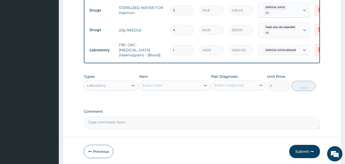
click at [195, 88] on div "Select Item" at bounding box center [170, 86] width 61 height 8
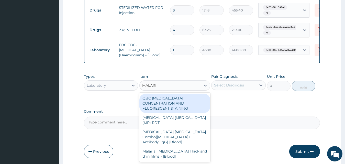
type input "MALARIA"
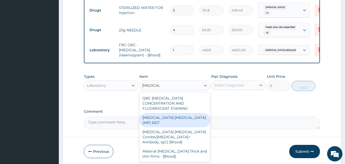
click at [186, 116] on div "MALARIA PARASITE (MP) RDT" at bounding box center [174, 120] width 71 height 14
type input "1725"
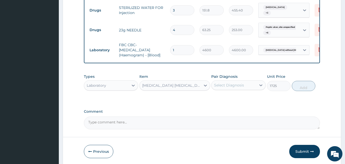
click at [236, 88] on div "Select Diagnosis" at bounding box center [229, 85] width 30 height 5
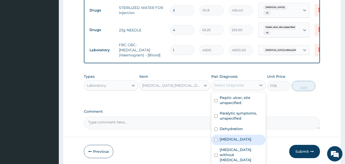
scroll to position [29, 0]
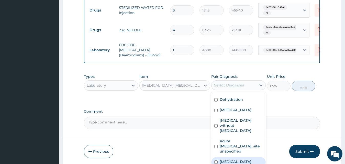
click at [251, 163] on label "Malaria, unspecified" at bounding box center [236, 162] width 32 height 5
checkbox input "true"
click at [303, 88] on button "Add" at bounding box center [304, 86] width 24 height 10
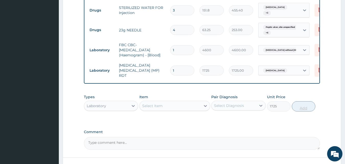
type input "0"
click at [268, 120] on div "Types Laboratory Item Select Item Pair Diagnosis Select Diagnosis Unit Price 0 …" at bounding box center [202, 107] width 236 height 30
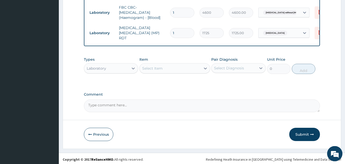
scroll to position [532, 0]
click at [110, 69] on div "Laboratory" at bounding box center [106, 68] width 45 height 8
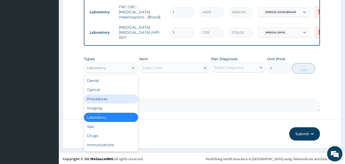
click at [107, 101] on div "Procedures" at bounding box center [111, 99] width 54 height 9
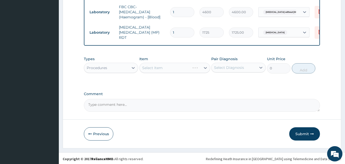
click at [217, 66] on div "Select Diagnosis" at bounding box center [229, 67] width 30 height 5
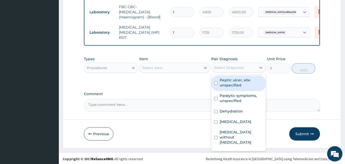
click at [221, 80] on label "Peptic ulcer, site unspecified" at bounding box center [241, 83] width 43 height 10
checkbox input "true"
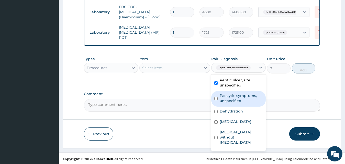
click at [224, 96] on label "Paralytic symptoms, unspecified" at bounding box center [241, 98] width 43 height 10
checkbox input "true"
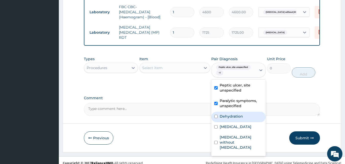
click at [224, 114] on label "Dehydration" at bounding box center [231, 116] width 23 height 5
checkbox input "true"
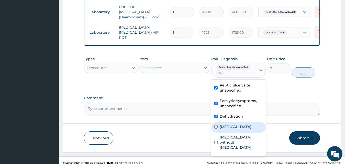
click at [226, 128] on label "Typhoid fever, unspecified" at bounding box center [236, 127] width 32 height 5
checkbox input "true"
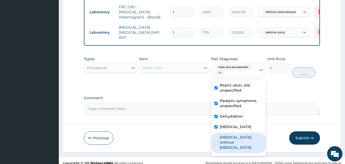
click at [228, 147] on label "Sepsis without septic shock" at bounding box center [241, 142] width 43 height 15
checkbox input "true"
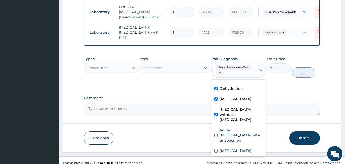
scroll to position [29, 0]
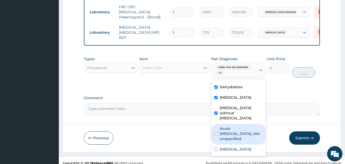
click at [240, 134] on label "Acute upper respiratory infection, site unspecified" at bounding box center [241, 133] width 43 height 15
checkbox input "true"
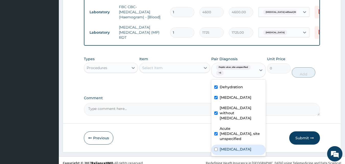
click at [230, 151] on div "Malaria, unspecified" at bounding box center [238, 150] width 54 height 10
checkbox input "true"
click at [162, 68] on div "Select Item" at bounding box center [152, 67] width 20 height 5
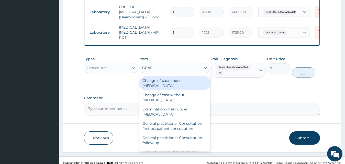
type input "GENER"
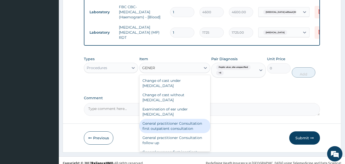
click at [162, 123] on div "General practitioner Consultation first outpatient consultation" at bounding box center [174, 126] width 71 height 14
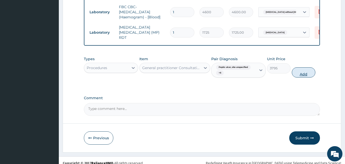
click at [299, 72] on button "Add" at bounding box center [304, 73] width 24 height 10
type input "0"
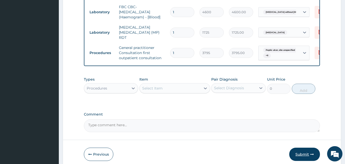
click at [298, 152] on button "Submit" at bounding box center [304, 154] width 31 height 13
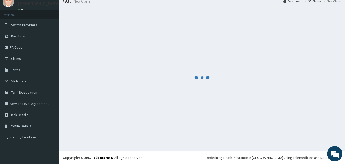
scroll to position [19, 0]
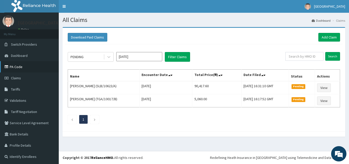
click at [15, 66] on link "PA Code" at bounding box center [29, 66] width 59 height 11
click at [324, 37] on link "Add Claim" at bounding box center [330, 37] width 22 height 9
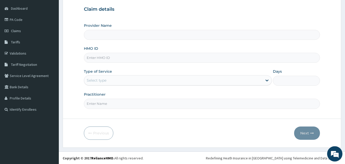
scroll to position [48, 0]
click at [181, 55] on input "HMO ID" at bounding box center [202, 57] width 236 height 10
type input "[GEOGRAPHIC_DATA]"
type input "SKN/10387/A"
click at [169, 80] on div "Select type" at bounding box center [173, 80] width 179 height 8
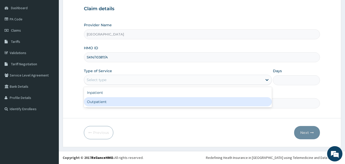
click at [152, 108] on input "Practitioner" at bounding box center [202, 103] width 236 height 10
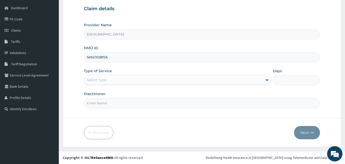
scroll to position [0, 0]
click at [131, 80] on div "Select type" at bounding box center [173, 80] width 179 height 8
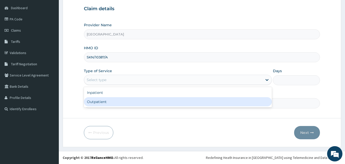
click at [123, 101] on div "Outpatient" at bounding box center [178, 101] width 188 height 9
type input "1"
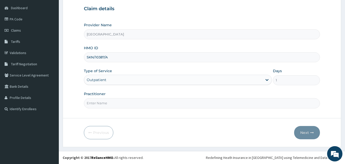
click at [121, 102] on input "Practitioner" at bounding box center [202, 103] width 236 height 10
type input "[PERSON_NAME]"
click at [303, 132] on button "Next" at bounding box center [307, 132] width 26 height 13
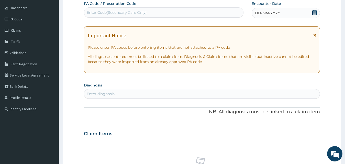
click at [138, 13] on div "Enter Code(Secondary Care Only)" at bounding box center [117, 12] width 60 height 5
paste input "PA/DC16CB"
type input "PA/DC16CB"
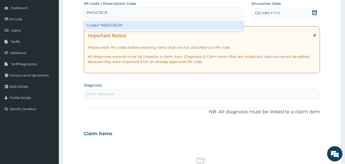
click at [135, 24] on div "Create "PA/DC16CB"" at bounding box center [164, 25] width 160 height 9
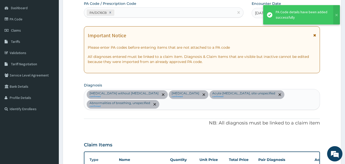
scroll to position [216, 0]
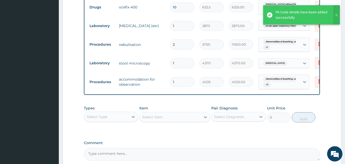
click at [182, 133] on div "Types Select Type Item Select Item Pair Diagnosis Select Diagnosis Unit Price 0…" at bounding box center [202, 118] width 236 height 30
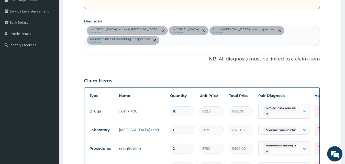
scroll to position [125, 0]
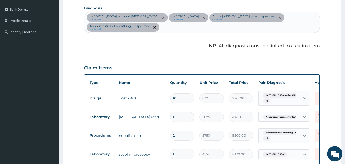
click at [186, 27] on div "[MEDICAL_DATA] without [MEDICAL_DATA] confirmed [MEDICAL_DATA] confirmed Acute …" at bounding box center [202, 22] width 236 height 20
type input "[MEDICAL_DATA]"
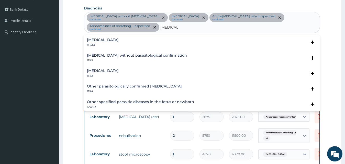
click at [126, 71] on div "[MEDICAL_DATA] 1F4Z" at bounding box center [202, 73] width 230 height 9
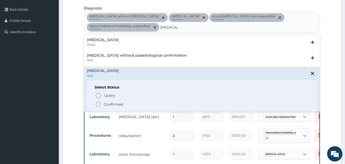
click at [96, 106] on circle "status option filled" at bounding box center [98, 104] width 5 height 5
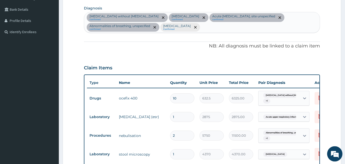
click at [170, 59] on div "PA Code / Prescription Code PA/DC16CB Encounter Date [DATE] Important Notice Pl…" at bounding box center [202, 88] width 236 height 329
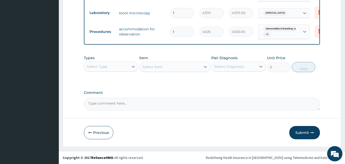
scroll to position [271, 0]
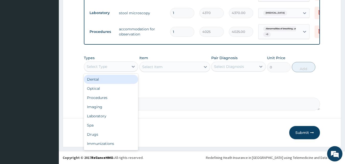
click at [101, 64] on div "Select Type" at bounding box center [106, 67] width 45 height 8
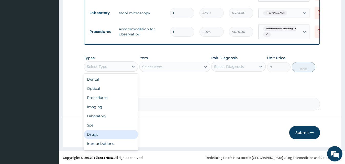
click at [115, 132] on div "Drugs" at bounding box center [111, 134] width 54 height 9
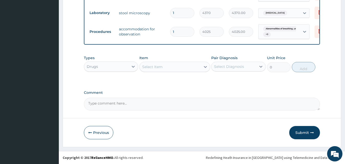
click at [166, 65] on div "Select Item" at bounding box center [170, 67] width 61 height 8
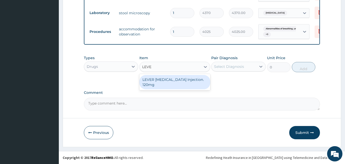
type input "LEVER"
click at [157, 86] on div "LEVER [MEDICAL_DATA] Injection. 120mg" at bounding box center [174, 82] width 71 height 14
type input "2530"
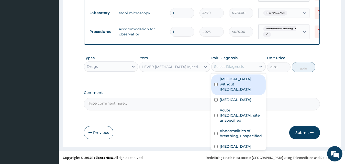
click at [230, 68] on div "Select Diagnosis" at bounding box center [229, 66] width 30 height 5
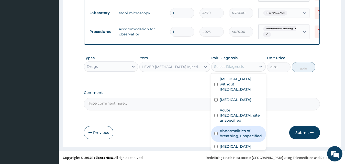
scroll to position [8, 0]
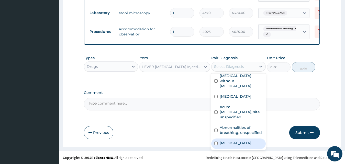
click at [251, 145] on label "[MEDICAL_DATA]" at bounding box center [236, 143] width 32 height 5
checkbox input "true"
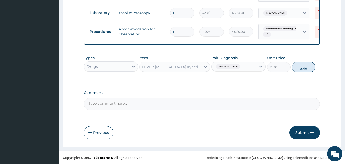
click at [178, 92] on label "Comment" at bounding box center [202, 93] width 236 height 4
click at [178, 98] on textarea "Comment" at bounding box center [202, 104] width 236 height 13
click at [308, 67] on button "Add" at bounding box center [304, 67] width 24 height 10
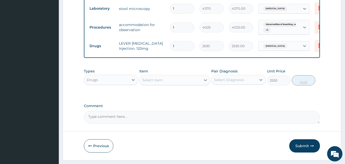
type input "0"
type input "0.00"
type input "5"
type input "12650.00"
type input "5"
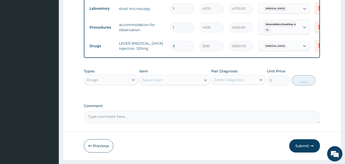
click at [236, 108] on label "Comment" at bounding box center [202, 106] width 236 height 4
click at [236, 111] on textarea "Comment" at bounding box center [202, 117] width 236 height 13
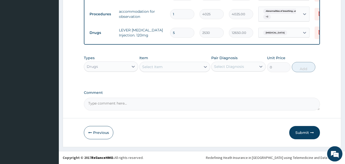
scroll to position [289, 0]
click at [156, 70] on div "Select Item" at bounding box center [170, 67] width 61 height 8
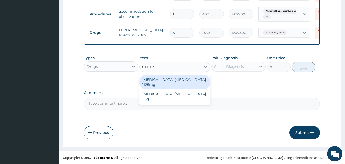
type input "CEFTRI"
click at [162, 78] on div "Ceftriaxone Tazobactam 1125mg" at bounding box center [174, 82] width 71 height 14
type input "2530"
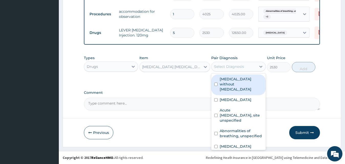
click at [241, 66] on div "Select Diagnosis" at bounding box center [229, 66] width 30 height 5
click at [239, 86] on label "Sepsis without septic shock" at bounding box center [241, 84] width 43 height 15
checkbox input "true"
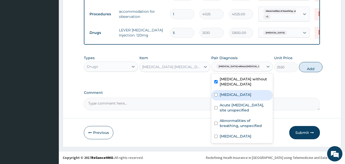
click at [236, 97] on label "Typhoid fever, unspecified" at bounding box center [236, 94] width 32 height 5
checkbox input "true"
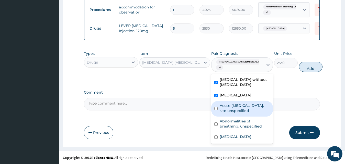
click at [233, 114] on label "Acute upper respiratory infection, site unspecified" at bounding box center [245, 108] width 50 height 10
checkbox input "true"
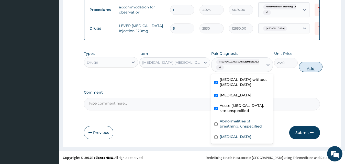
click at [304, 69] on button "Add" at bounding box center [311, 67] width 24 height 10
type input "0"
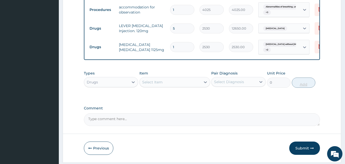
type input "0.00"
type input "5"
type input "12650.00"
type input "5"
click at [243, 97] on div "Types Drugs Item Select Item Pair Diagnosis Select Diagnosis Unit Price 0 Add" at bounding box center [202, 83] width 236 height 30
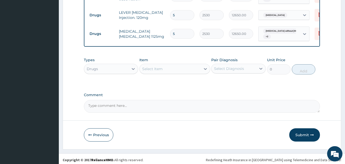
scroll to position [309, 0]
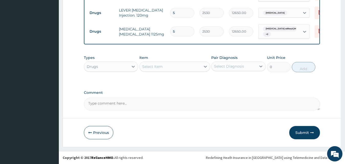
click at [190, 9] on input "5" at bounding box center [182, 13] width 24 height 10
type input "0.00"
type input "4"
type input "10120.00"
type input "4"
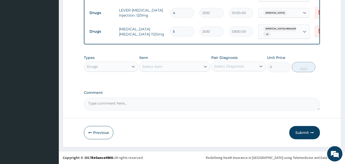
click at [172, 63] on div "Select Item" at bounding box center [170, 67] width 61 height 8
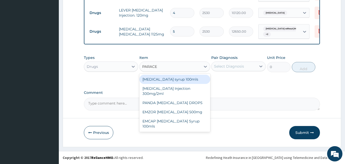
type input "PARACET"
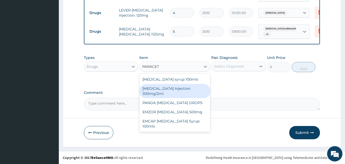
click at [161, 90] on div "PARACETAMOL Injection 300mg/2ml" at bounding box center [174, 91] width 71 height 14
type input "278.3"
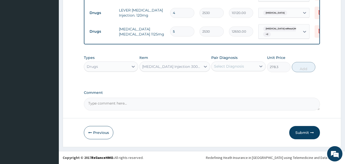
click at [234, 68] on div "Select Diagnosis" at bounding box center [229, 66] width 30 height 5
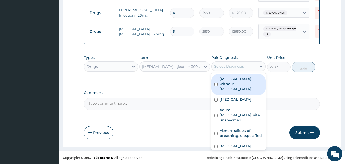
click at [233, 79] on label "Sepsis without septic shock" at bounding box center [241, 83] width 43 height 15
checkbox input "true"
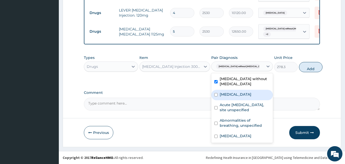
click at [231, 96] on label "Typhoid fever, unspecified" at bounding box center [236, 94] width 32 height 5
checkbox input "true"
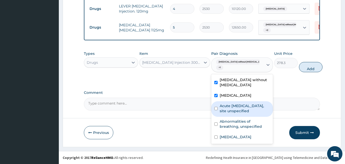
click at [230, 114] on label "Acute upper respiratory infection, site unspecified" at bounding box center [245, 109] width 50 height 10
checkbox input "true"
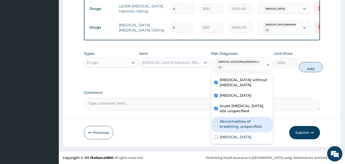
scroll to position [8, 0]
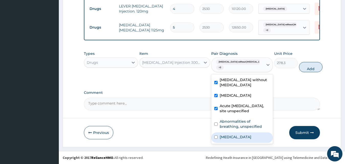
click at [251, 140] on label "Malaria, unspecified" at bounding box center [236, 137] width 32 height 5
checkbox input "true"
click at [305, 72] on button "Add" at bounding box center [311, 67] width 24 height 10
type input "0"
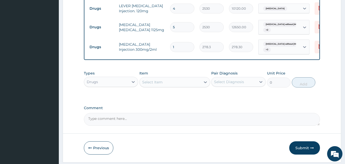
type input "0.00"
type input "4"
type input "1113.20"
type input "4"
click at [149, 98] on div "Types Drugs Item Select Item Pair Diagnosis Select Diagnosis Unit Price 0 Add" at bounding box center [202, 83] width 236 height 30
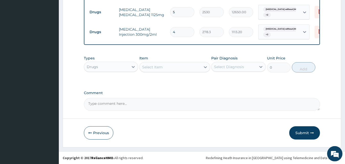
scroll to position [328, 0]
click at [171, 66] on div "Select Item" at bounding box center [170, 67] width 61 height 8
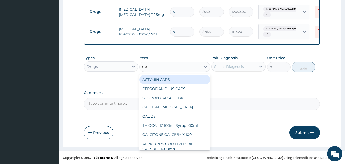
type input "CAN"
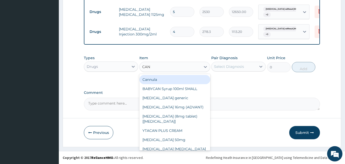
click at [168, 80] on div "Cannula" at bounding box center [174, 79] width 71 height 9
type input "253"
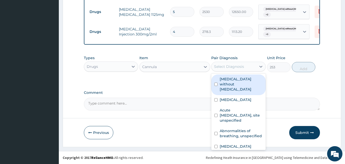
click at [231, 67] on div "Select Diagnosis" at bounding box center [229, 66] width 30 height 5
click at [235, 82] on label "Sepsis without septic shock" at bounding box center [241, 84] width 43 height 15
checkbox input "true"
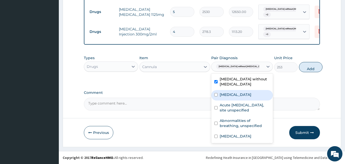
click at [233, 97] on label "Typhoid fever, unspecified" at bounding box center [236, 94] width 32 height 5
checkbox input "true"
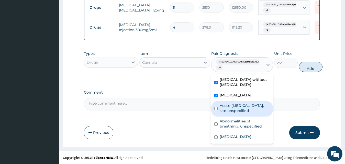
click at [232, 114] on label "Acute upper respiratory infection, site unspecified" at bounding box center [245, 108] width 50 height 10
checkbox input "true"
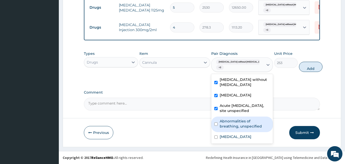
click at [234, 129] on label "Abnormalities of breathing, unspecified" at bounding box center [245, 124] width 50 height 10
checkbox input "true"
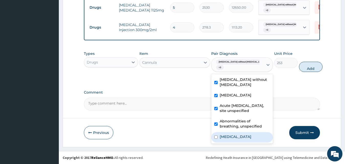
scroll to position [8, 0]
click at [250, 143] on div "Malaria, unspecified" at bounding box center [242, 137] width 62 height 10
checkbox input "true"
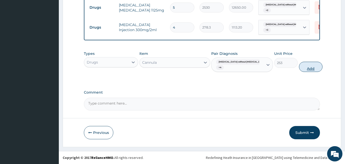
click at [302, 72] on button "Add" at bounding box center [311, 67] width 24 height 10
type input "0"
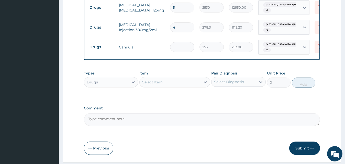
type input "0.00"
type input "2"
type input "506.00"
type input "2"
click at [187, 86] on div "Select Item" at bounding box center [170, 82] width 61 height 8
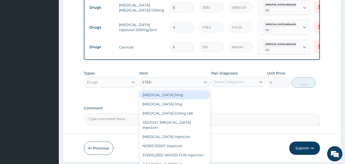
type input "STERI"
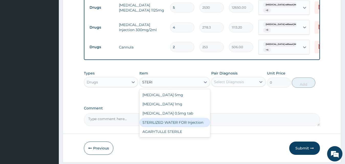
click at [183, 126] on div "STERILIZED WATER FOR Injection" at bounding box center [174, 122] width 71 height 9
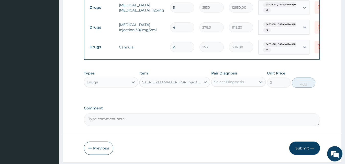
type input "151.8"
click at [233, 85] on div "Select Diagnosis" at bounding box center [229, 82] width 30 height 5
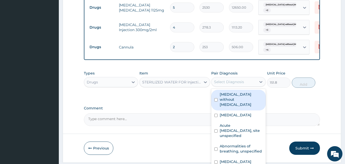
click at [231, 102] on label "[MEDICAL_DATA] without [MEDICAL_DATA]" at bounding box center [241, 99] width 43 height 15
checkbox input "true"
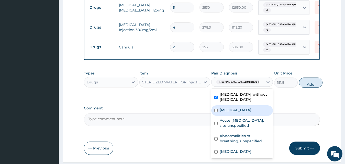
click at [229, 113] on label "[MEDICAL_DATA]" at bounding box center [236, 110] width 32 height 5
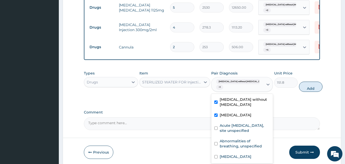
checkbox input "true"
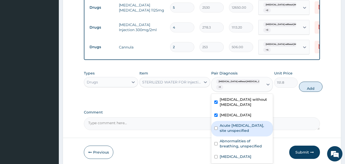
click at [229, 134] on label "Acute [MEDICAL_DATA], site unspecified" at bounding box center [245, 128] width 50 height 10
checkbox input "true"
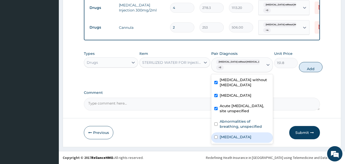
click at [245, 140] on label "[MEDICAL_DATA]" at bounding box center [236, 137] width 32 height 5
checkbox input "true"
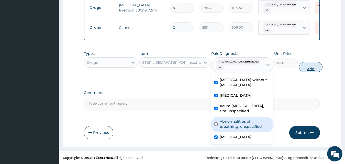
click at [308, 67] on button "Add" at bounding box center [311, 67] width 24 height 10
type input "0"
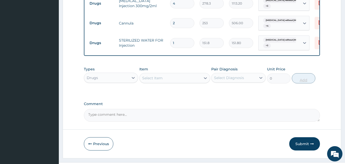
type input "0.00"
type input "3"
type input "455.40"
type input "3"
click at [252, 86] on div "Types Drugs Item Select Item Pair Diagnosis Select Diagnosis Unit Price 0 Add" at bounding box center [202, 75] width 236 height 22
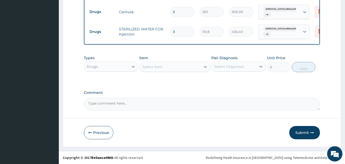
scroll to position [368, 0]
click at [188, 67] on div "Select Item" at bounding box center [170, 67] width 61 height 8
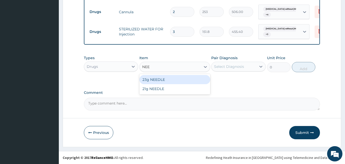
type input "NEED"
click at [172, 79] on div "23g NEEDLE" at bounding box center [174, 79] width 71 height 9
type input "63.25"
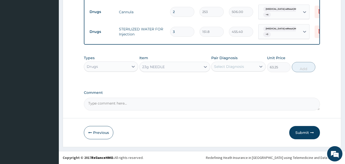
click at [224, 67] on div "Select Diagnosis" at bounding box center [229, 66] width 30 height 5
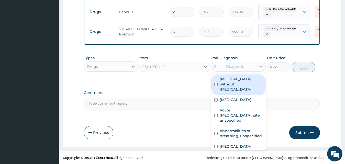
click at [228, 80] on label "[MEDICAL_DATA] without [MEDICAL_DATA]" at bounding box center [241, 84] width 43 height 15
checkbox input "true"
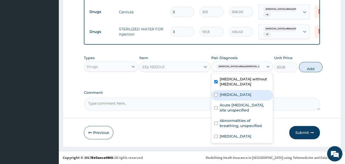
click at [227, 92] on label "[MEDICAL_DATA]" at bounding box center [236, 94] width 32 height 5
checkbox input "true"
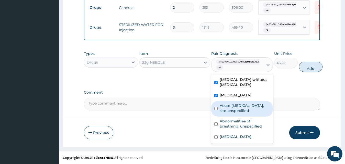
click at [228, 114] on label "Acute [MEDICAL_DATA], site unspecified" at bounding box center [245, 108] width 50 height 10
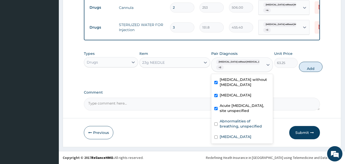
checkbox input "true"
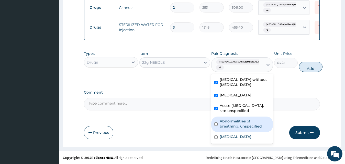
scroll to position [8, 0]
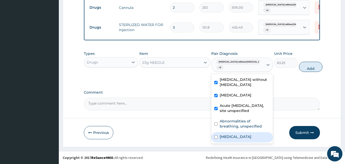
click at [251, 140] on label "[MEDICAL_DATA]" at bounding box center [236, 137] width 32 height 5
checkbox input "true"
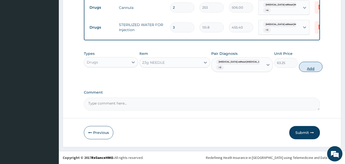
click at [299, 71] on button "Add" at bounding box center [311, 67] width 24 height 10
type input "0"
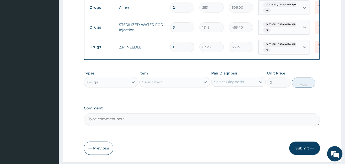
type input "0.00"
type input "3"
type input "189.75"
type input "3"
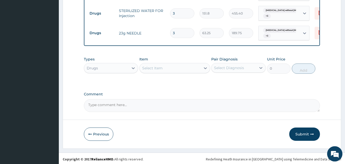
scroll to position [388, 0]
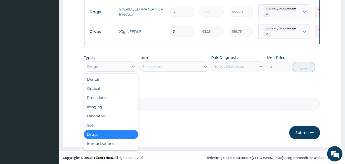
click at [98, 69] on div "Drugs" at bounding box center [106, 67] width 45 height 8
click at [103, 115] on div "Laboratory" at bounding box center [111, 116] width 54 height 9
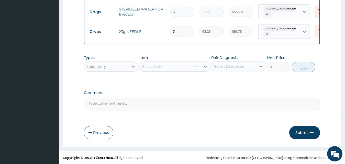
click at [226, 64] on div "Select Diagnosis" at bounding box center [229, 66] width 30 height 5
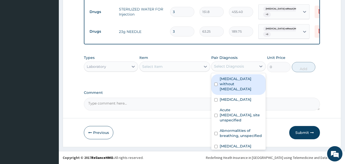
click at [226, 83] on label "[MEDICAL_DATA] without [MEDICAL_DATA]" at bounding box center [241, 83] width 43 height 15
checkbox input "true"
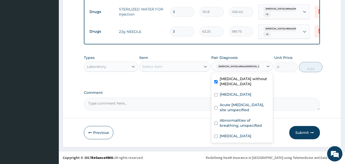
click at [181, 69] on div "Select Item" at bounding box center [170, 67] width 61 height 8
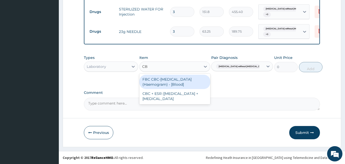
type input "CBC"
click at [175, 81] on div "FBC CBC-[MEDICAL_DATA] (Haemogram) - [Blood]" at bounding box center [174, 82] width 71 height 14
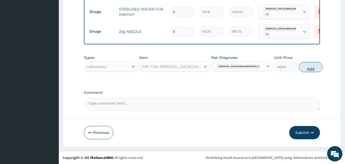
click at [299, 69] on button "Add" at bounding box center [311, 67] width 24 height 10
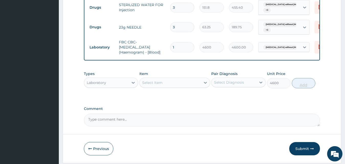
type input "0"
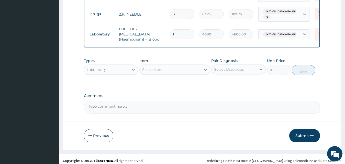
scroll to position [408, 0]
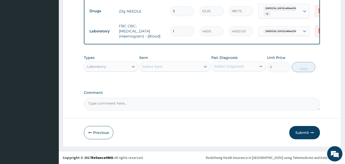
click at [174, 68] on div "Select Item" at bounding box center [170, 67] width 61 height 8
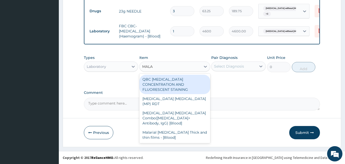
type input "MALAR"
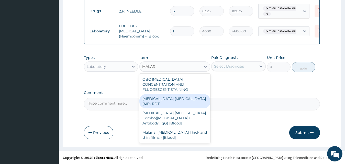
click at [164, 94] on div "MALARIA PARASITE (MP) RDT" at bounding box center [174, 101] width 71 height 14
type input "1725"
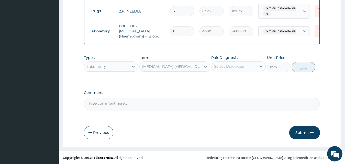
click at [241, 61] on div "Pair Diagnosis Select Diagnosis" at bounding box center [238, 63] width 54 height 17
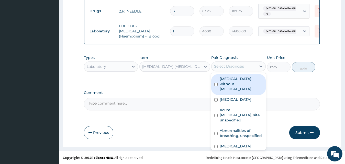
click at [241, 65] on div "Select Diagnosis" at bounding box center [229, 66] width 30 height 5
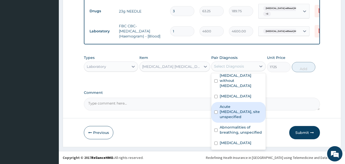
scroll to position [8, 0]
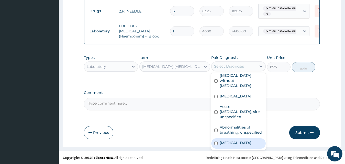
click at [251, 143] on label "Malaria, unspecified" at bounding box center [236, 143] width 32 height 5
checkbox input "true"
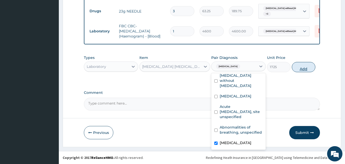
click at [307, 68] on button "Add" at bounding box center [304, 67] width 24 height 10
type input "0"
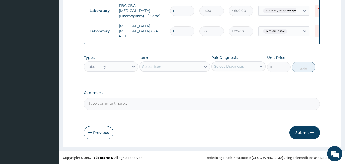
scroll to position [426, 0]
click at [114, 67] on div "Laboratory" at bounding box center [106, 67] width 45 height 8
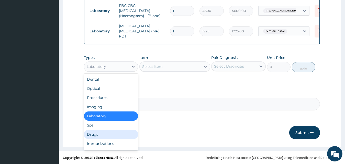
click at [102, 133] on div "Drugs" at bounding box center [111, 134] width 54 height 9
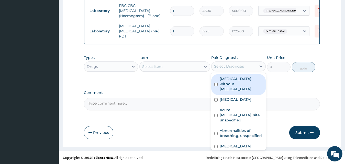
click at [228, 67] on div "Select Diagnosis" at bounding box center [229, 66] width 30 height 5
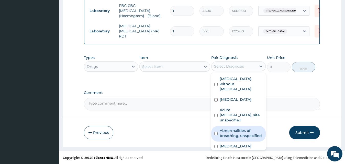
scroll to position [8, 0]
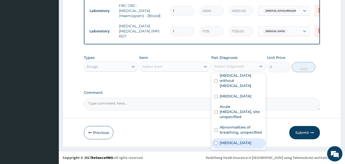
click at [248, 143] on label "Malaria, unspecified" at bounding box center [236, 143] width 32 height 5
checkbox input "true"
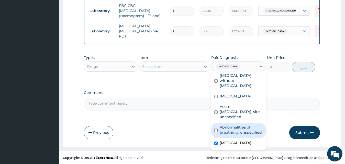
click at [164, 66] on div "Select Item" at bounding box center [170, 67] width 61 height 8
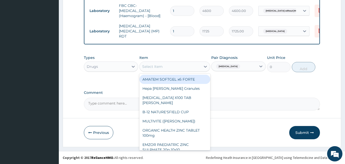
click at [163, 81] on div "AMATEM SOFTGEL x6 FORTE" at bounding box center [174, 79] width 71 height 9
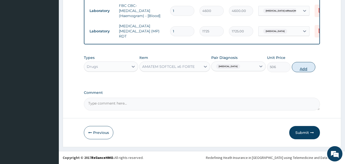
click at [300, 69] on button "Add" at bounding box center [304, 67] width 24 height 10
type input "0"
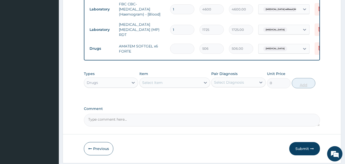
type input "0.00"
type input "6"
type input "3036.00"
type input "6"
click at [233, 98] on div "Types Drugs Item Select Item Pair Diagnosis Select Diagnosis Unit Price 0 Add" at bounding box center [202, 84] width 236 height 30
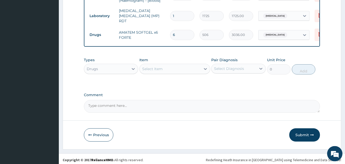
scroll to position [444, 0]
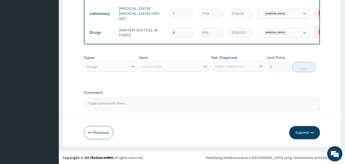
click at [110, 68] on div "Drugs" at bounding box center [106, 67] width 45 height 8
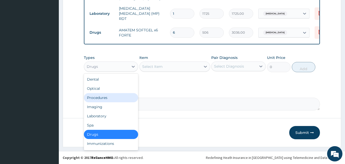
click at [110, 101] on div "Procedures" at bounding box center [111, 97] width 54 height 9
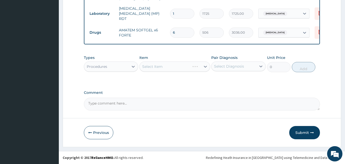
click at [233, 63] on div "Select Diagnosis" at bounding box center [234, 66] width 45 height 8
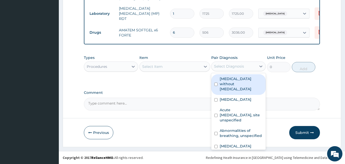
click at [227, 81] on label "Sepsis without septic shock" at bounding box center [241, 83] width 43 height 15
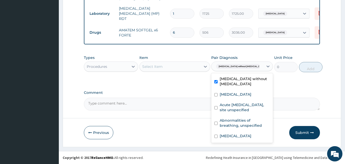
checkbox input "true"
click at [227, 97] on label "Typhoid fever, unspecified" at bounding box center [236, 94] width 32 height 5
checkbox input "true"
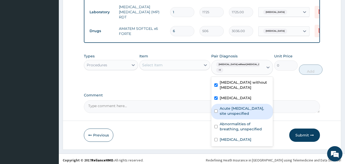
click at [227, 116] on label "Acute upper respiratory infection, site unspecified" at bounding box center [245, 111] width 50 height 10
checkbox input "true"
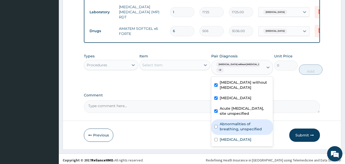
click at [228, 132] on label "Abnormalities of breathing, unspecified" at bounding box center [245, 127] width 50 height 10
checkbox input "true"
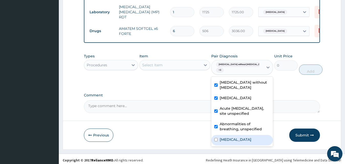
scroll to position [8, 0]
click at [251, 142] on label "Malaria, unspecified" at bounding box center [236, 139] width 32 height 5
checkbox input "true"
click at [178, 69] on div "Select Item" at bounding box center [170, 65] width 61 height 8
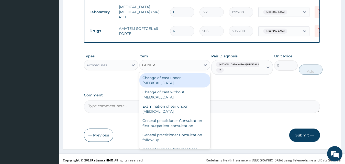
type input "GENERA"
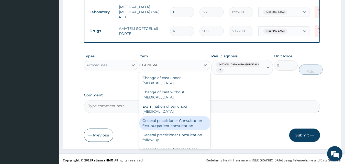
click at [175, 123] on div "General practitioner Consultation first outpatient consultation" at bounding box center [174, 123] width 71 height 14
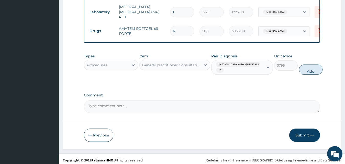
click at [305, 70] on button "Add" at bounding box center [311, 70] width 24 height 10
type input "0"
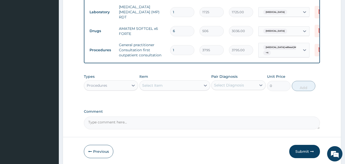
click at [275, 101] on div "Types Procedures Item Select Item Pair Diagnosis Select Diagnosis Unit Price 0 …" at bounding box center [202, 87] width 236 height 30
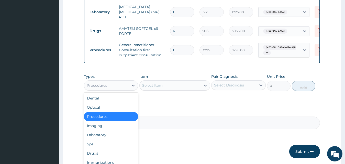
click at [117, 86] on div "Procedures" at bounding box center [106, 86] width 45 height 8
click at [109, 157] on div "Drugs" at bounding box center [111, 153] width 54 height 9
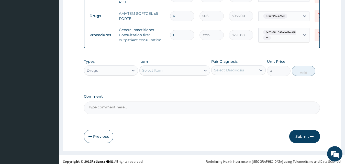
scroll to position [464, 0]
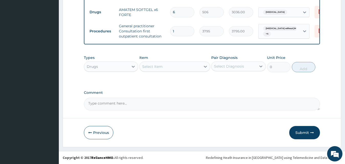
click at [184, 67] on div "Select Item" at bounding box center [170, 67] width 61 height 8
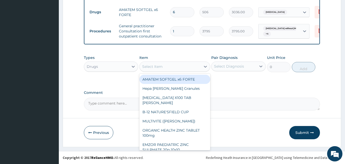
type input "C"
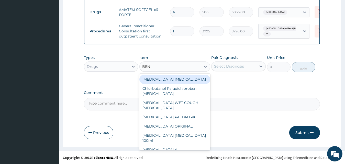
type input "BENY"
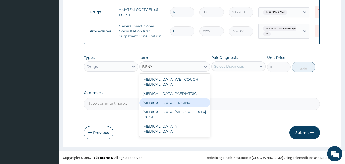
click at [175, 98] on div "BENYLIN ORIGINAL" at bounding box center [174, 102] width 71 height 9
type input "1897.5"
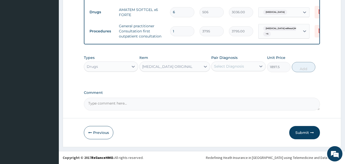
click at [227, 65] on div "Select Diagnosis" at bounding box center [229, 66] width 30 height 5
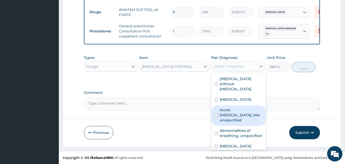
click at [243, 117] on label "Acute upper respiratory infection, site unspecified" at bounding box center [241, 115] width 43 height 15
checkbox input "true"
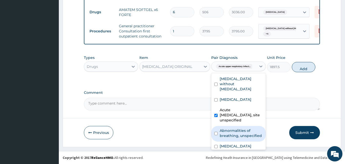
click at [238, 138] on label "Abnormalities of breathing, unspecified" at bounding box center [241, 133] width 43 height 10
checkbox input "true"
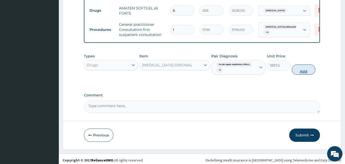
click at [304, 72] on button "Add" at bounding box center [304, 70] width 24 height 10
type input "0"
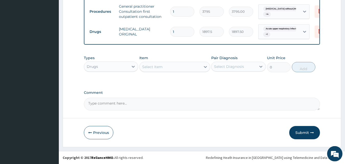
scroll to position [484, 0]
click at [167, 69] on div "Select Item" at bounding box center [170, 67] width 61 height 8
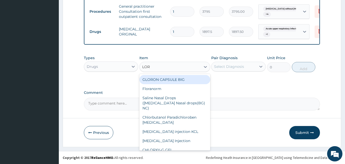
type input "LORA"
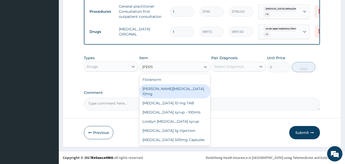
click at [165, 89] on div "Loratyn Loratadine 10mg" at bounding box center [174, 91] width 71 height 14
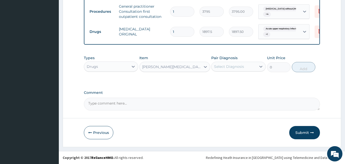
type input "94.875"
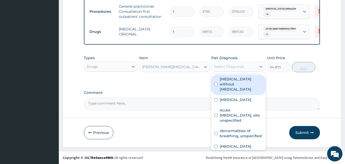
click at [239, 67] on div "Select Diagnosis" at bounding box center [229, 66] width 30 height 5
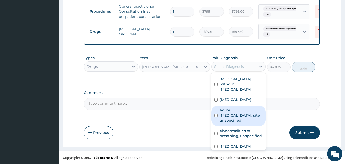
click at [236, 117] on label "Acute upper respiratory infection, site unspecified" at bounding box center [241, 115] width 43 height 15
checkbox input "true"
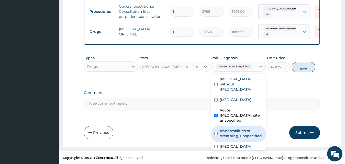
click at [233, 136] on label "Abnormalities of breathing, unspecified" at bounding box center [241, 134] width 43 height 10
checkbox input "true"
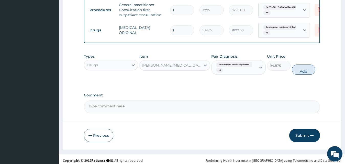
click at [300, 71] on button "Add" at bounding box center [304, 70] width 24 height 10
type input "0"
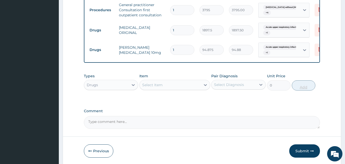
type input "10"
type input "948.75"
type input "10"
click at [276, 101] on div "Types Drugs Item Select Item Pair Diagnosis Select Diagnosis Unit Price 0 Add" at bounding box center [202, 86] width 236 height 30
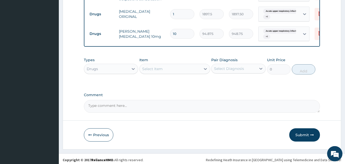
scroll to position [504, 0]
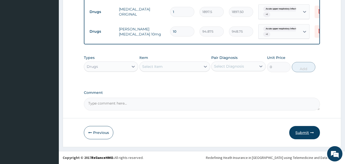
click at [304, 132] on button "Submit" at bounding box center [304, 132] width 31 height 13
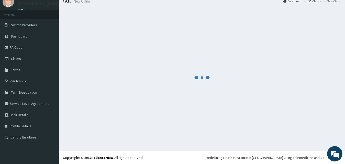
scroll to position [19, 0]
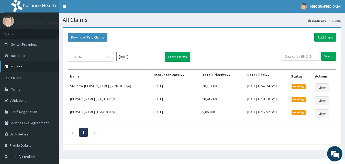
click at [34, 68] on link "PA Code" at bounding box center [29, 66] width 59 height 11
click at [318, 38] on link "Add Claim" at bounding box center [325, 37] width 22 height 9
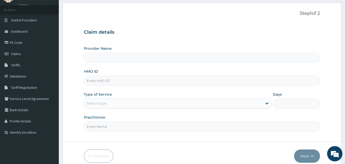
type input "[GEOGRAPHIC_DATA]"
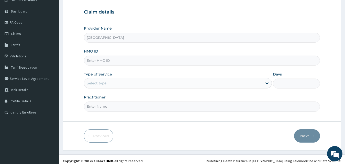
scroll to position [48, 0]
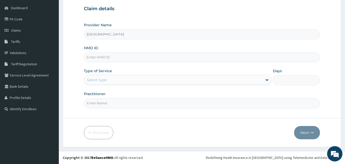
click at [145, 59] on input "HMO ID" at bounding box center [202, 57] width 236 height 10
type input "KCS/10112/A"
click at [127, 79] on div "Select type" at bounding box center [173, 80] width 179 height 8
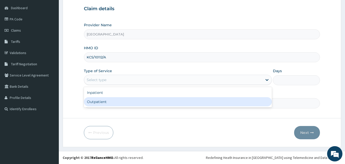
click at [118, 103] on div "Outpatient" at bounding box center [178, 101] width 188 height 9
type input "1"
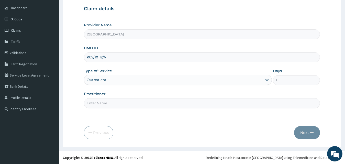
click at [116, 104] on input "Practitioner" at bounding box center [202, 103] width 236 height 10
type input "Dr GLADYS"
click at [307, 130] on button "Next" at bounding box center [307, 132] width 26 height 13
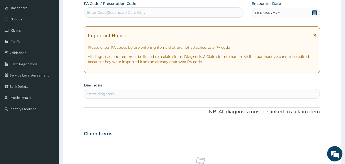
click at [181, 8] on div "Enter Code(Secondary Care Only)" at bounding box center [164, 12] width 160 height 10
paste input "PA/D8800B"
type input "PA/D8800B"
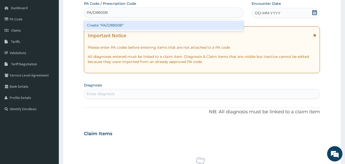
click at [176, 25] on div "Create "PA/D8800B"" at bounding box center [164, 25] width 160 height 9
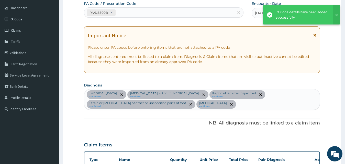
scroll to position [197, 0]
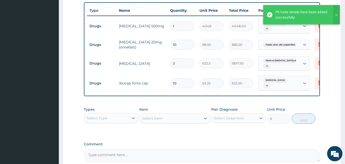
click at [198, 134] on div "Types Select Type Item Select Item Pair Diagnosis Select Diagnosis Unit Price 0…" at bounding box center [202, 120] width 236 height 30
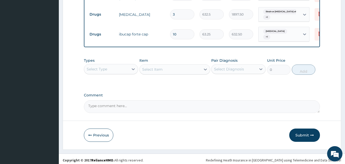
scroll to position [251, 0]
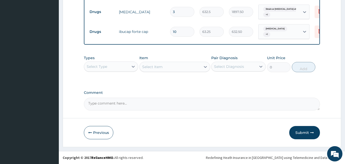
click at [112, 63] on div "Select Type" at bounding box center [106, 67] width 45 height 8
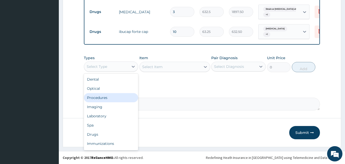
click at [106, 99] on div "Procedures" at bounding box center [111, 97] width 54 height 9
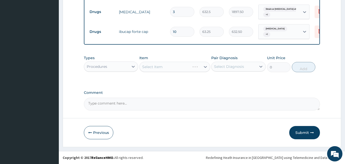
click at [231, 68] on div "Select Diagnosis" at bounding box center [229, 66] width 30 height 5
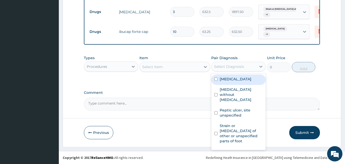
click at [230, 79] on label "[MEDICAL_DATA]" at bounding box center [236, 79] width 32 height 5
checkbox input "true"
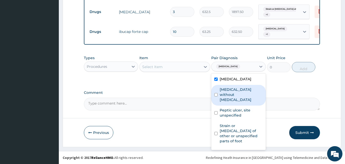
click at [228, 97] on label "[MEDICAL_DATA] without [MEDICAL_DATA]" at bounding box center [241, 94] width 43 height 15
checkbox input "true"
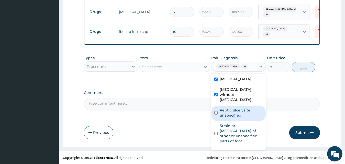
click at [228, 114] on label "Peptic ulcer, site unspecified" at bounding box center [241, 113] width 43 height 10
checkbox input "true"
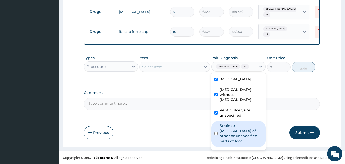
click at [228, 134] on label "Strain or sprain of other or unspecified parts of foot" at bounding box center [241, 134] width 43 height 20
checkbox input "true"
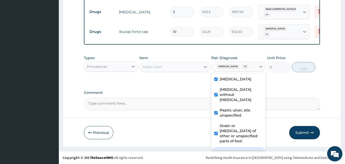
click at [231, 150] on label "Pain, unspecified" at bounding box center [236, 151] width 32 height 5
checkbox input "true"
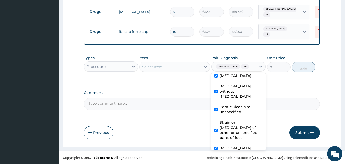
click at [168, 64] on div "Select Item" at bounding box center [170, 67] width 61 height 8
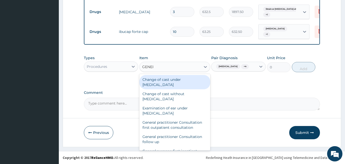
type input "GENERA"
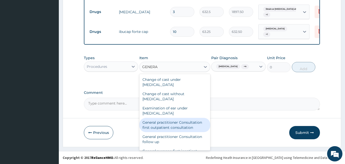
click at [162, 125] on div "General practitioner Consultation first outpatient consultation" at bounding box center [174, 125] width 71 height 14
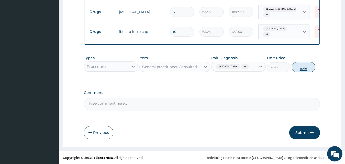
click at [302, 72] on button "Add" at bounding box center [304, 67] width 24 height 10
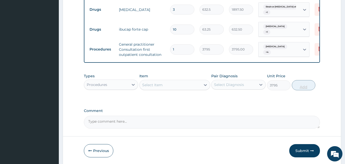
type input "0"
click at [296, 152] on button "Submit" at bounding box center [304, 151] width 31 height 13
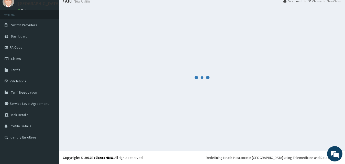
scroll to position [19, 0]
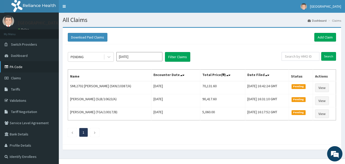
click at [41, 71] on link "PA Code" at bounding box center [29, 66] width 59 height 11
click at [322, 38] on link "Add Claim" at bounding box center [325, 37] width 22 height 9
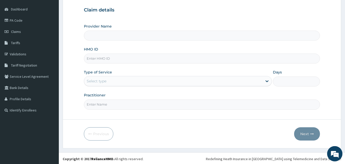
scroll to position [48, 0]
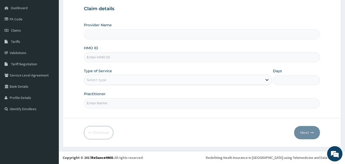
type input "[GEOGRAPHIC_DATA]"
click at [138, 55] on input "HMO ID" at bounding box center [202, 57] width 236 height 10
type input "GNL/10063/B"
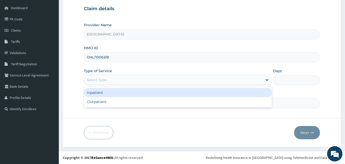
click at [118, 79] on div "Select type" at bounding box center [173, 80] width 179 height 8
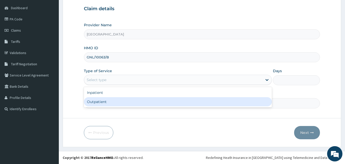
click at [109, 101] on div "Outpatient" at bounding box center [178, 101] width 188 height 9
type input "1"
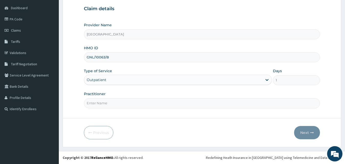
click at [106, 105] on input "Practitioner" at bounding box center [202, 103] width 236 height 10
type input "[PERSON_NAME]"
click at [305, 131] on button "Next" at bounding box center [307, 132] width 26 height 13
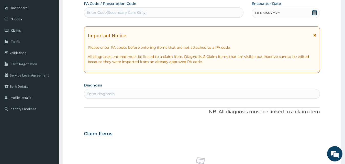
click at [200, 10] on div "Enter Code(Secondary Care Only)" at bounding box center [163, 12] width 159 height 8
paste input "PA/14231A"
type input "PA/14231A"
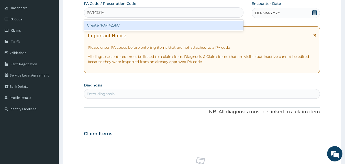
click at [194, 26] on div "Create "PA/14231A"" at bounding box center [164, 25] width 160 height 9
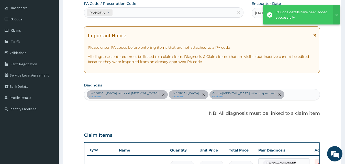
scroll to position [168, 0]
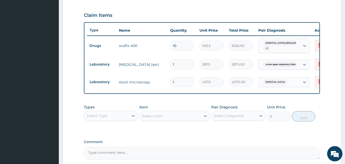
click at [204, 9] on div "Claim Items" at bounding box center [202, 14] width 236 height 13
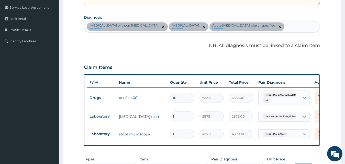
scroll to position [103, 0]
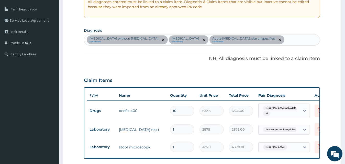
click at [294, 37] on div "Sepsis without septic shock confirmed Typhoid fever, unspecified confirmed Acut…" at bounding box center [202, 40] width 236 height 11
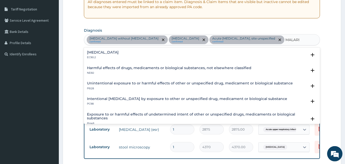
type input "MALARIA"
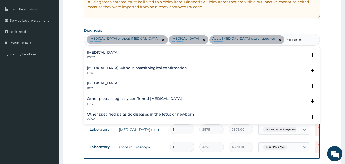
click at [119, 85] on h4 "Malaria, unspecified" at bounding box center [103, 84] width 32 height 4
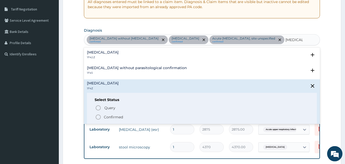
click at [98, 118] on icon "status option filled" at bounding box center [98, 117] width 6 height 6
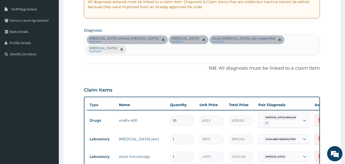
click at [136, 79] on div "PA Code / Prescription Code PA/14231A Encounter Date 13-10-2025 Important Notic…" at bounding box center [202, 90] width 236 height 289
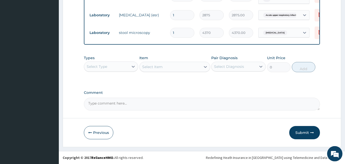
scroll to position [231, 0]
click at [121, 62] on div "Select Type" at bounding box center [111, 67] width 54 height 10
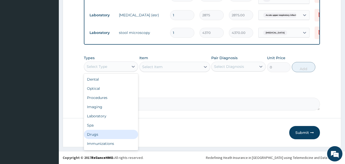
click at [107, 134] on div "Drugs" at bounding box center [111, 134] width 54 height 9
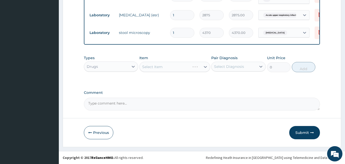
click at [232, 67] on div "Select Diagnosis" at bounding box center [229, 66] width 30 height 5
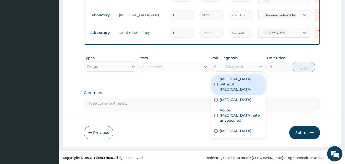
click at [230, 82] on label "Sepsis without septic shock" at bounding box center [241, 84] width 43 height 15
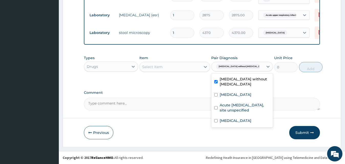
checkbox input "true"
click at [229, 95] on label "Typhoid fever, unspecified" at bounding box center [236, 94] width 32 height 5
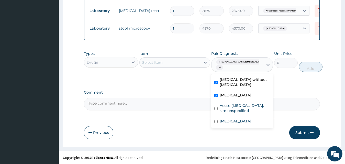
checkbox input "true"
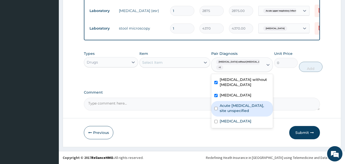
click at [228, 114] on label "Acute upper respiratory infection, site unspecified" at bounding box center [245, 108] width 50 height 10
checkbox input "true"
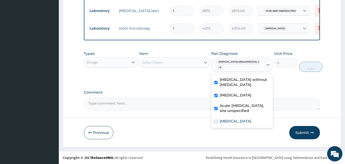
click at [167, 66] on div "Select Item" at bounding box center [170, 63] width 61 height 8
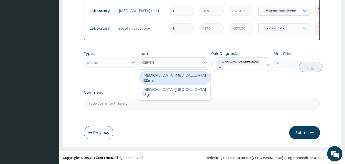
type input "CEFTRI"
click at [168, 77] on div "Ceftriaxone Tazobactam 1125mg" at bounding box center [174, 78] width 71 height 14
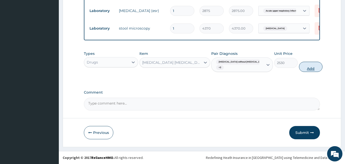
click at [306, 71] on button "Add" at bounding box center [311, 67] width 24 height 10
type input "0"
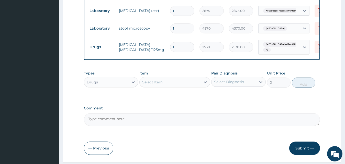
type input "0.00"
type input "4"
type input "10120.00"
type input "4"
click at [172, 86] on div "Select Item" at bounding box center [170, 82] width 61 height 8
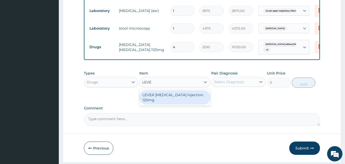
type input "LEVER"
click at [170, 102] on div "LEVER ARTESUNATE Injection. 120mg" at bounding box center [174, 98] width 71 height 14
type input "2530"
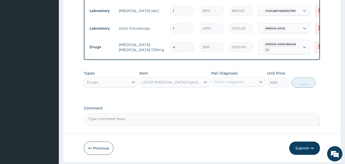
click at [227, 84] on div "Select Diagnosis" at bounding box center [234, 82] width 45 height 8
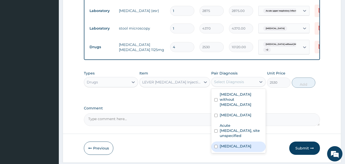
click at [244, 149] on label "Malaria, unspecified" at bounding box center [236, 146] width 32 height 5
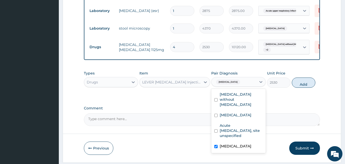
checkbox input "true"
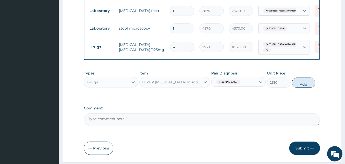
click at [300, 88] on button "Add" at bounding box center [304, 83] width 24 height 10
type input "0"
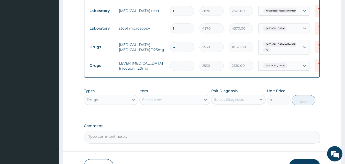
type input "0.00"
type input "4"
type input "10120.00"
type input "4"
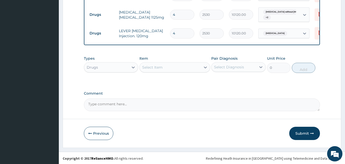
scroll to position [269, 0]
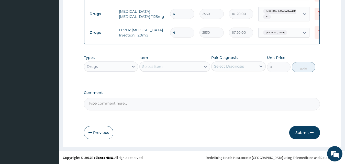
click at [173, 65] on div "Select Item" at bounding box center [170, 67] width 61 height 8
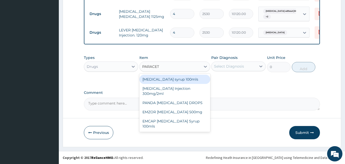
type input "PARACETA"
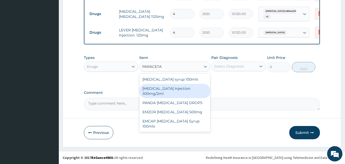
click at [168, 88] on div "PARACETAMOL Injection 300mg/2ml" at bounding box center [174, 91] width 71 height 14
type input "278.3"
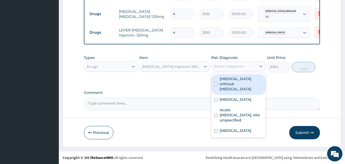
click at [228, 69] on div "Select Diagnosis" at bounding box center [234, 66] width 45 height 8
click at [227, 81] on label "[MEDICAL_DATA] without [MEDICAL_DATA]" at bounding box center [241, 83] width 43 height 15
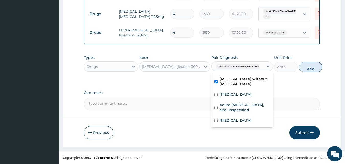
checkbox input "true"
click at [227, 96] on label "Typhoid fever, unspecified" at bounding box center [236, 94] width 32 height 5
checkbox input "true"
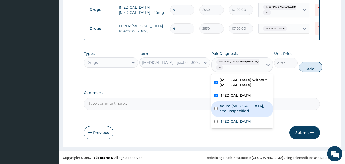
click at [228, 114] on label "Acute [MEDICAL_DATA], site unspecified" at bounding box center [245, 109] width 50 height 10
checkbox input "true"
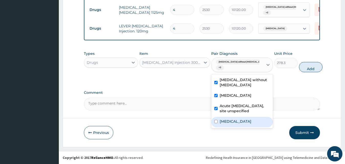
click at [227, 124] on label "Malaria, unspecified" at bounding box center [236, 121] width 32 height 5
checkbox input "true"
click at [302, 72] on button "Add" at bounding box center [311, 67] width 24 height 10
type input "0"
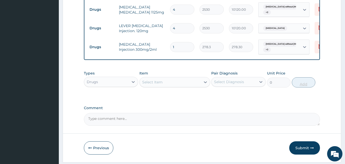
type input "0.00"
type input "4"
type input "1113.20"
type input "4"
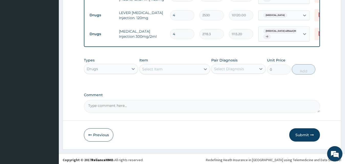
scroll to position [289, 0]
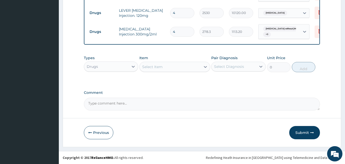
click at [188, 69] on div "Select Item" at bounding box center [170, 67] width 61 height 8
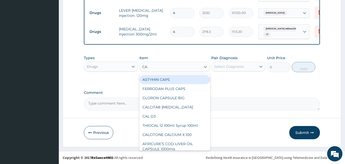
type input "CAN"
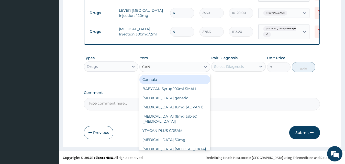
click at [176, 79] on div "Cannula" at bounding box center [174, 79] width 71 height 9
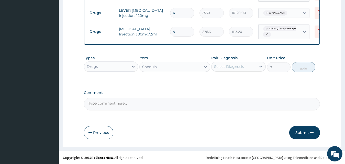
type input "253"
click at [242, 64] on div "Select Diagnosis" at bounding box center [229, 66] width 30 height 5
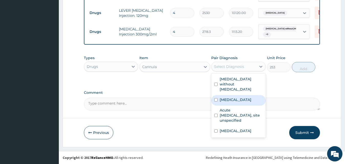
drag, startPoint x: 238, startPoint y: 87, endPoint x: 233, endPoint y: 99, distance: 12.8
click at [233, 99] on div "Sepsis without septic shock Typhoid fever, unspecified Acute upper respiratory …" at bounding box center [238, 106] width 54 height 64
click at [233, 99] on label "Typhoid fever, unspecified" at bounding box center [236, 99] width 32 height 5
checkbox input "true"
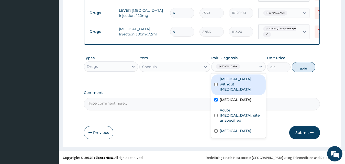
click at [226, 81] on label "Sepsis without septic shock" at bounding box center [241, 84] width 43 height 15
checkbox input "true"
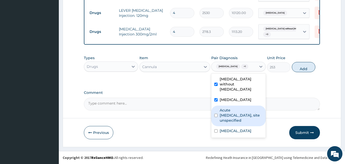
click at [228, 120] on label "Acute upper respiratory infection, site unspecified" at bounding box center [241, 115] width 43 height 15
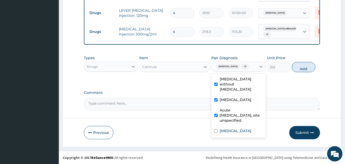
checkbox input "true"
click at [226, 134] on label "Malaria, unspecified" at bounding box center [236, 131] width 32 height 5
checkbox input "true"
click at [302, 70] on button "Add" at bounding box center [304, 67] width 24 height 10
type input "0"
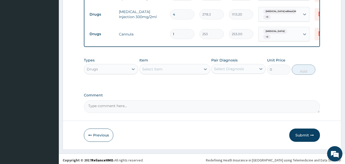
scroll to position [309, 0]
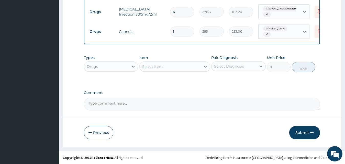
click at [171, 68] on div "Select Item" at bounding box center [170, 67] width 61 height 8
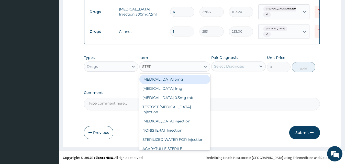
type input "STERI"
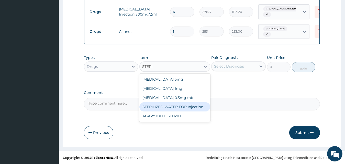
click at [169, 109] on div "STERILIZED WATER FOR Injection" at bounding box center [174, 107] width 71 height 9
type input "151.8"
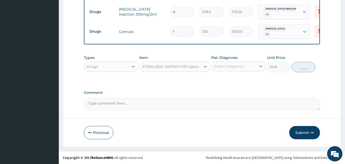
click at [238, 67] on div "Select Diagnosis" at bounding box center [229, 66] width 30 height 5
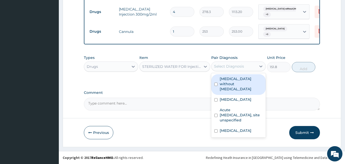
click at [234, 79] on label "Sepsis without septic shock" at bounding box center [241, 83] width 43 height 15
checkbox input "true"
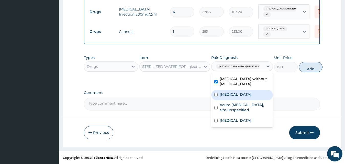
click at [230, 97] on label "Typhoid fever, unspecified" at bounding box center [236, 94] width 32 height 5
checkbox input "true"
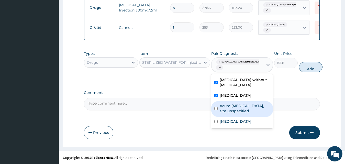
click at [228, 114] on label "Acute upper respiratory infection, site unspecified" at bounding box center [245, 109] width 50 height 10
checkbox input "true"
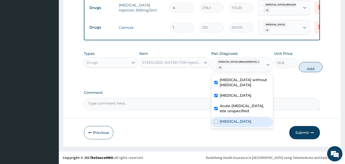
click at [226, 124] on label "Malaria, unspecified" at bounding box center [236, 121] width 32 height 5
checkbox input "true"
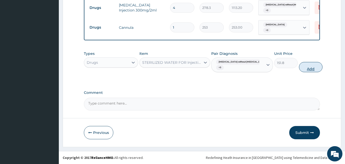
click at [300, 72] on button "Add" at bounding box center [311, 67] width 24 height 10
type input "0"
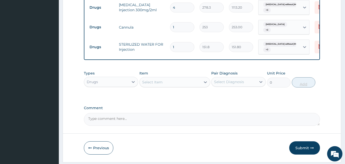
type input "0.00"
type input "3"
type input "455.40"
type input "3"
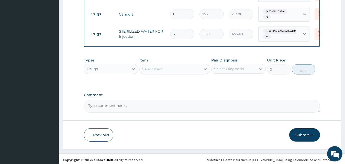
scroll to position [328, 0]
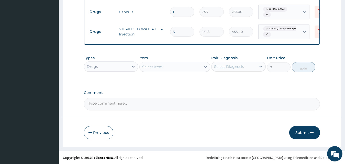
click at [152, 70] on div "Select Item" at bounding box center [170, 67] width 61 height 8
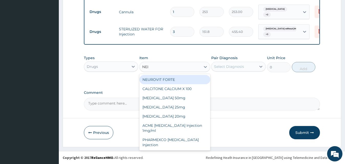
type input "NEED"
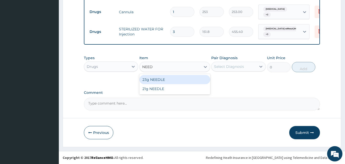
click at [149, 79] on div "23g NEEDLE" at bounding box center [174, 79] width 71 height 9
type input "63.25"
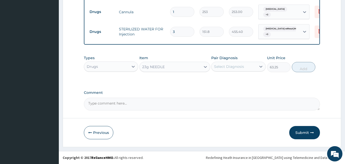
click at [217, 67] on div "Select Diagnosis" at bounding box center [229, 66] width 30 height 5
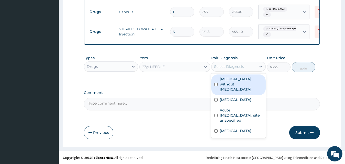
click at [221, 82] on label "Sepsis without septic shock" at bounding box center [241, 84] width 43 height 15
checkbox input "true"
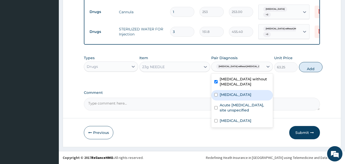
click at [222, 95] on label "Typhoid fever, unspecified" at bounding box center [236, 94] width 32 height 5
checkbox input "true"
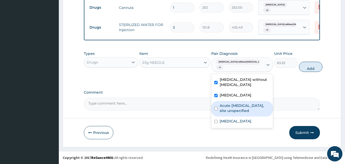
click at [226, 114] on label "Acute upper respiratory infection, site unspecified" at bounding box center [245, 108] width 50 height 10
checkbox input "true"
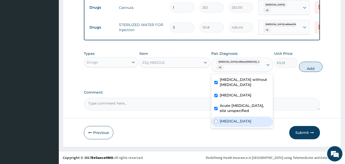
click at [227, 124] on label "Malaria, unspecified" at bounding box center [236, 121] width 32 height 5
checkbox input "true"
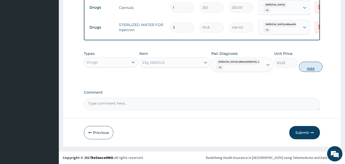
click at [307, 71] on button "Add" at bounding box center [311, 67] width 24 height 10
type input "0"
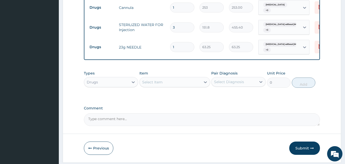
type input "0.00"
type input "3"
type input "189.75"
type input "3"
click at [195, 98] on div "Types Drugs Item Select Item Pair Diagnosis Select Diagnosis Unit Price 0 Add" at bounding box center [202, 83] width 236 height 30
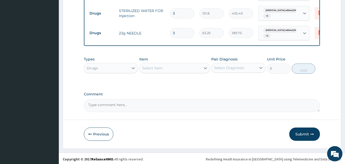
scroll to position [348, 0]
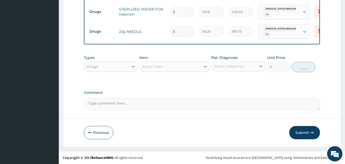
click at [125, 65] on div "Drugs" at bounding box center [106, 67] width 45 height 8
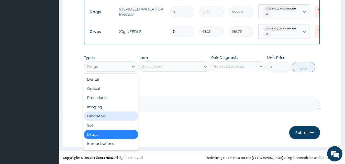
click at [111, 120] on div "Laboratory" at bounding box center [111, 116] width 54 height 9
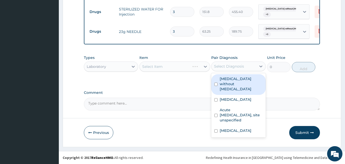
click at [220, 64] on div "Select Diagnosis" at bounding box center [234, 66] width 45 height 8
click at [224, 83] on label "Sepsis without septic shock" at bounding box center [241, 83] width 43 height 15
checkbox input "true"
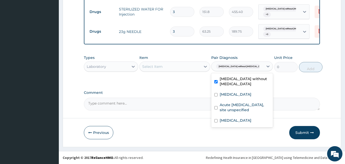
click at [191, 70] on div "Select Item" at bounding box center [170, 67] width 61 height 8
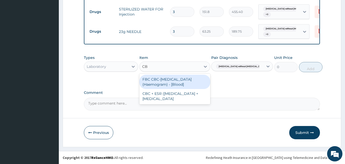
type input "CBC"
click at [186, 83] on div "FBC CBC-Complete Blood Count (Haemogram) - [Blood]" at bounding box center [174, 82] width 71 height 14
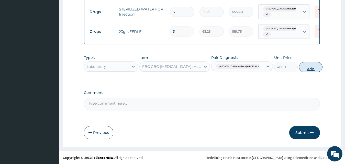
click at [299, 71] on button "Add" at bounding box center [311, 67] width 24 height 10
type input "0"
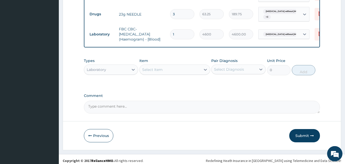
scroll to position [369, 0]
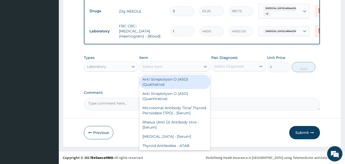
click at [159, 67] on div "Select Item" at bounding box center [152, 66] width 20 height 5
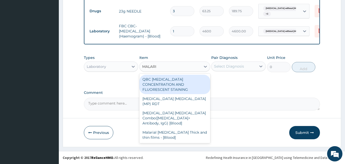
type input "[MEDICAL_DATA]"
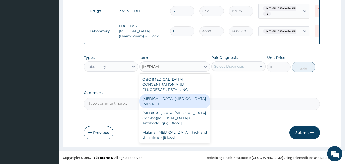
click at [161, 94] on div "MALARIA PARASITE (MP) RDT" at bounding box center [174, 101] width 71 height 14
type input "1725"
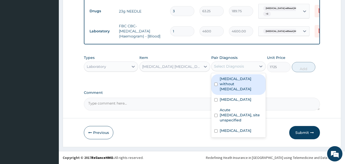
click at [239, 65] on div "Select Diagnosis" at bounding box center [229, 66] width 30 height 5
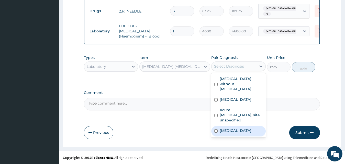
click at [234, 132] on label "[MEDICAL_DATA]" at bounding box center [236, 130] width 32 height 5
checkbox input "true"
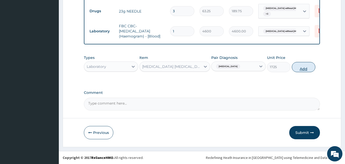
click at [305, 69] on button "Add" at bounding box center [304, 67] width 24 height 10
type input "0"
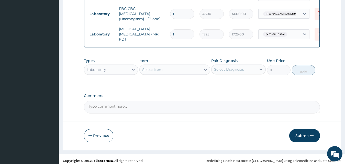
scroll to position [386, 0]
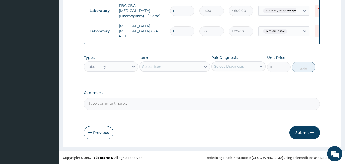
click at [110, 69] on div "Laboratory" at bounding box center [106, 67] width 45 height 8
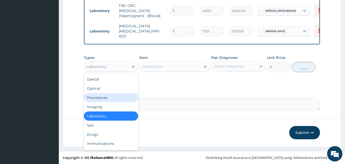
click at [107, 99] on div "Procedures" at bounding box center [111, 97] width 54 height 9
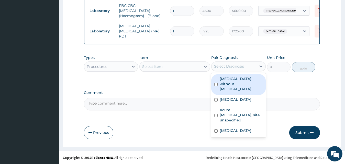
click at [221, 66] on div "Select Diagnosis" at bounding box center [229, 66] width 30 height 5
click at [221, 81] on label "Sepsis without septic shock" at bounding box center [241, 83] width 43 height 15
checkbox input "true"
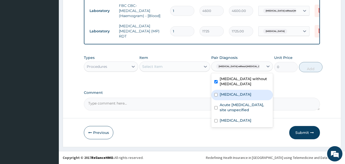
click at [223, 94] on label "Typhoid fever, unspecified" at bounding box center [236, 94] width 32 height 5
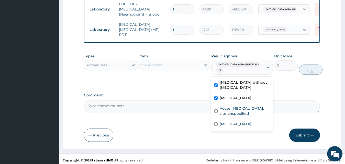
checkbox input "true"
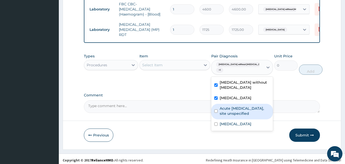
click at [225, 116] on label "Acute upper respiratory infection, site unspecified" at bounding box center [245, 111] width 50 height 10
checkbox input "true"
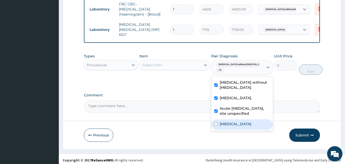
click at [225, 127] on label "Malaria, unspecified" at bounding box center [236, 124] width 32 height 5
checkbox input "true"
click at [172, 66] on div "Select Item" at bounding box center [170, 65] width 61 height 8
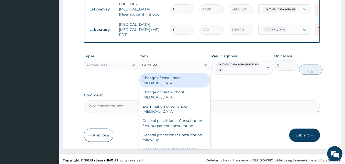
type input "GENERAL"
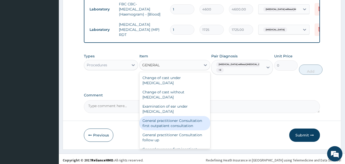
click at [157, 128] on div "General practitioner Consultation first outpatient consultation" at bounding box center [174, 123] width 71 height 14
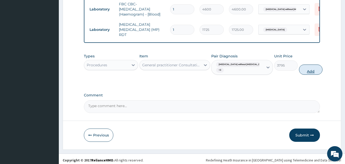
click at [302, 74] on button "Add" at bounding box center [311, 70] width 24 height 10
type input "0"
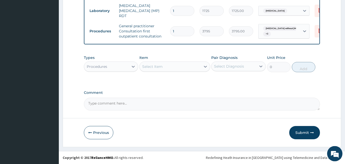
scroll to position [407, 0]
click at [304, 132] on button "Submit" at bounding box center [304, 132] width 31 height 13
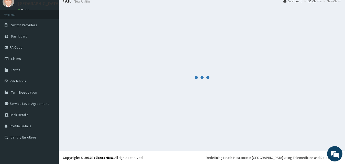
scroll to position [19, 0]
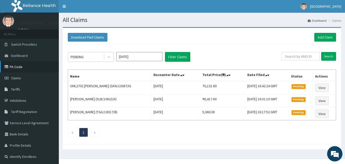
click at [32, 70] on link "PA Code" at bounding box center [29, 66] width 59 height 11
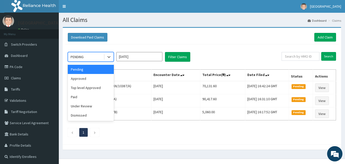
click at [100, 58] on div "PENDING" at bounding box center [86, 57] width 36 height 8
click at [95, 78] on div "Approved" at bounding box center [91, 78] width 46 height 9
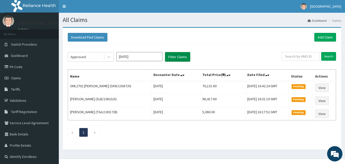
click at [173, 56] on button "Filter Claims" at bounding box center [177, 57] width 25 height 10
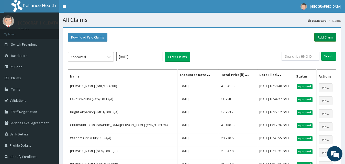
click at [324, 35] on link "Add Claim" at bounding box center [325, 37] width 22 height 9
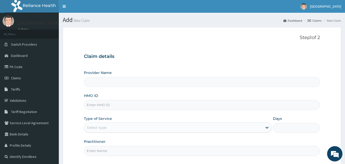
scroll to position [48, 0]
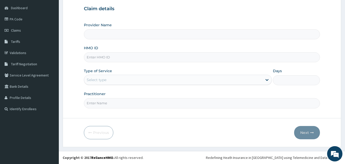
click at [161, 55] on input "HMO ID" at bounding box center [202, 57] width 236 height 10
type input "[GEOGRAPHIC_DATA]"
type input "ELK/10013/E"
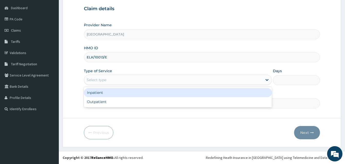
click at [138, 79] on div "Select type" at bounding box center [173, 80] width 179 height 8
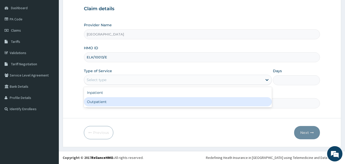
click at [126, 103] on div "Outpatient" at bounding box center [178, 101] width 188 height 9
type input "1"
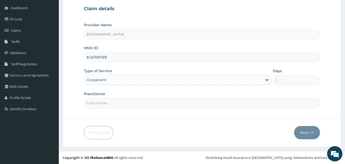
click at [117, 106] on input "Practitioner" at bounding box center [202, 103] width 236 height 10
type input "Dr GLADYS"
click at [300, 132] on button "Next" at bounding box center [307, 132] width 26 height 13
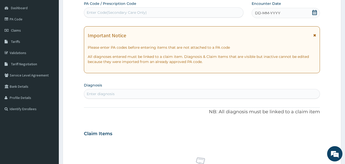
click at [183, 12] on div "Enter Code(Secondary Care Only)" at bounding box center [163, 12] width 159 height 8
paste input "PA/F6F6F0"
type input "PA/F6F6F0"
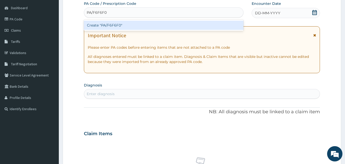
click at [181, 25] on div "Create "PA/F6F6F0"" at bounding box center [164, 25] width 160 height 9
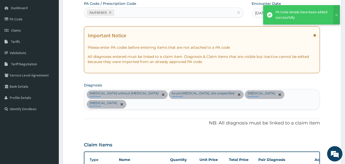
scroll to position [195, 0]
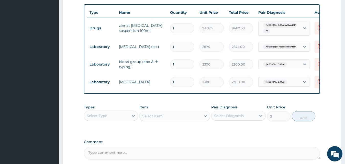
click at [186, 138] on div "PA Code / Prescription Code PA/F6F6F0 Encounter Date 13-10-2025 Important Notic…" at bounding box center [202, 6] width 236 height 307
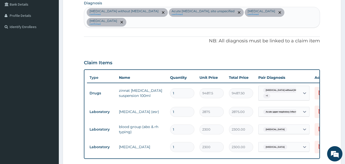
scroll to position [117, 0]
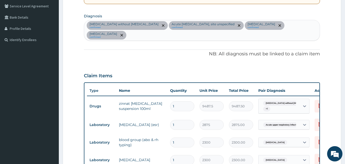
click at [165, 36] on div "Sepsis without septic shock confirmed Acute upper respiratory infection, site u…" at bounding box center [202, 30] width 236 height 20
type input "MALARIA"
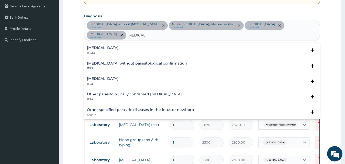
click at [138, 78] on div "Malaria, unspecified 1F4Z" at bounding box center [202, 81] width 230 height 9
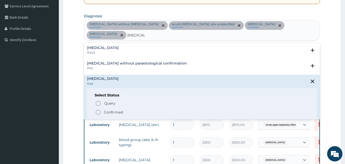
click at [97, 114] on icon "status option filled" at bounding box center [98, 112] width 6 height 6
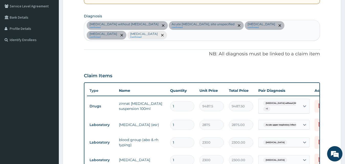
click at [164, 55] on p "NB: All diagnosis must be linked to a claim item" at bounding box center [202, 54] width 236 height 7
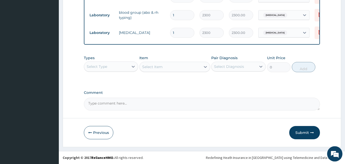
scroll to position [249, 0]
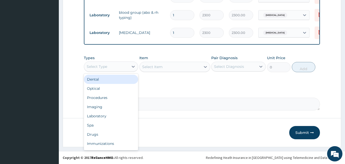
click at [123, 65] on div "Select Type" at bounding box center [106, 67] width 45 height 8
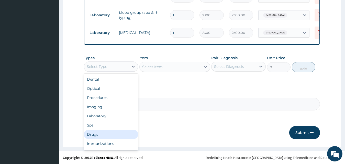
click at [105, 136] on div "Drugs" at bounding box center [111, 134] width 54 height 9
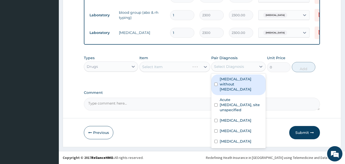
click at [244, 64] on div "Select Diagnosis" at bounding box center [234, 67] width 45 height 8
click at [237, 83] on label "Sepsis without septic shock" at bounding box center [241, 84] width 43 height 15
checkbox input "true"
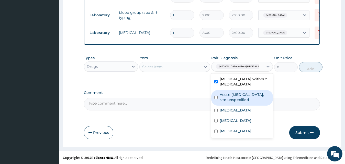
click at [231, 100] on label "Acute upper respiratory infection, site unspecified" at bounding box center [245, 97] width 50 height 10
checkbox input "true"
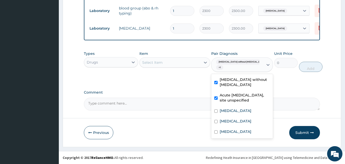
click at [162, 64] on div "Select Item" at bounding box center [170, 63] width 61 height 8
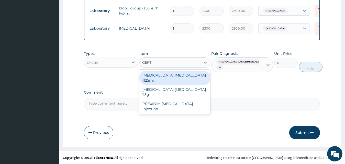
type input "CEFTR"
click at [158, 79] on div "Ceftriaxone Tazobactam 1125mg" at bounding box center [174, 78] width 71 height 14
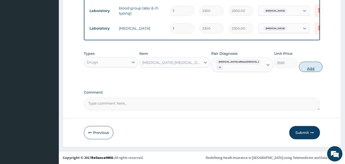
click at [303, 70] on button "Add" at bounding box center [311, 67] width 24 height 10
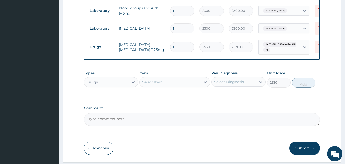
type input "0"
type input "0.00"
type input "3"
type input "7590.00"
type input "3"
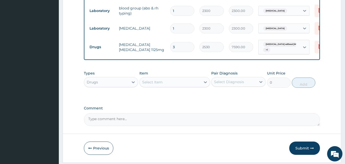
click at [178, 86] on div "Select Item" at bounding box center [170, 82] width 61 height 8
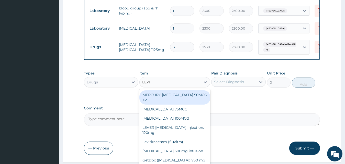
type input "LEVER"
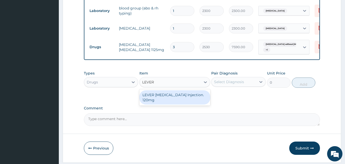
click at [176, 101] on div "LEVER ARTESUNATE Injection. 120mg" at bounding box center [174, 98] width 71 height 14
type input "2530"
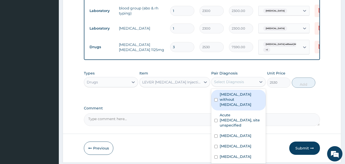
click at [228, 85] on div "Select Diagnosis" at bounding box center [229, 82] width 30 height 5
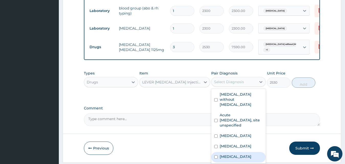
click at [241, 160] on label "Malaria, unspecified" at bounding box center [236, 156] width 32 height 5
checkbox input "true"
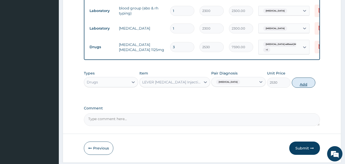
click at [304, 88] on button "Add" at bounding box center [304, 83] width 24 height 10
type input "0"
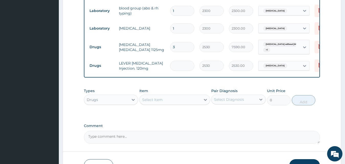
type input "0.00"
type input "3"
type input "7590.00"
type input "3"
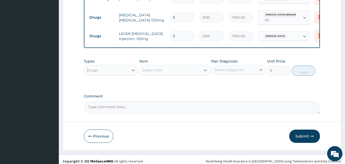
scroll to position [287, 0]
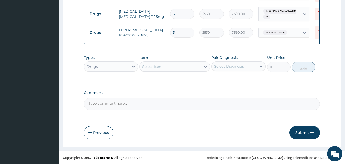
click at [143, 67] on div "Select Item" at bounding box center [152, 66] width 20 height 5
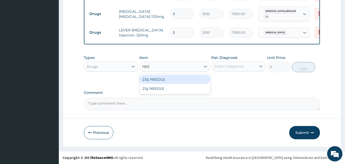
type input "NEED"
click at [147, 77] on div "23g NEEDLE" at bounding box center [174, 79] width 71 height 9
type input "63.25"
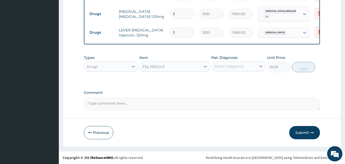
click at [227, 68] on div "Select Diagnosis" at bounding box center [229, 66] width 30 height 5
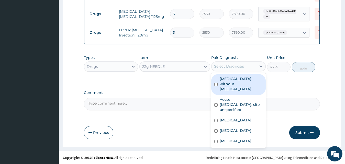
click at [225, 81] on label "Sepsis without septic shock" at bounding box center [241, 83] width 43 height 15
checkbox input "true"
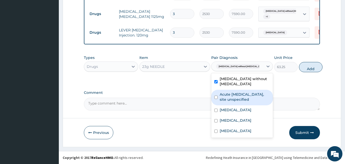
click at [227, 97] on label "Acute upper respiratory infection, site unspecified" at bounding box center [245, 97] width 50 height 10
checkbox input "true"
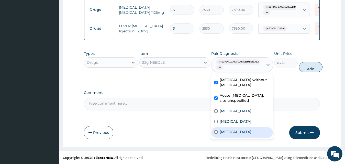
click at [228, 135] on label "Malaria, unspecified" at bounding box center [236, 132] width 32 height 5
checkbox input "true"
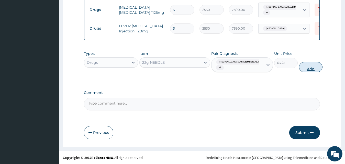
click at [304, 72] on button "Add" at bounding box center [311, 67] width 24 height 10
type input "0"
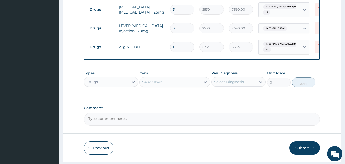
type input "0.00"
type input "3"
type input "189.75"
type input "0.00"
type input "2"
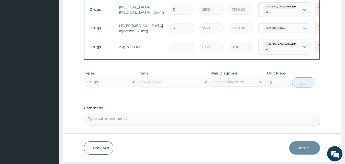
type input "126.50"
type input "2"
click at [170, 86] on div "Select Item" at bounding box center [170, 82] width 61 height 8
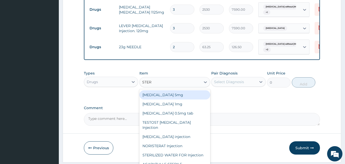
type input "STERI"
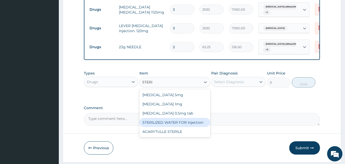
click at [166, 126] on div "STERILIZED WATER FOR Injection" at bounding box center [174, 122] width 71 height 9
type input "151.8"
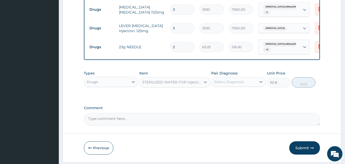
click at [254, 85] on div "Select Diagnosis" at bounding box center [234, 82] width 45 height 8
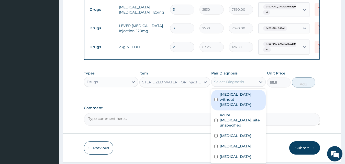
click at [245, 101] on label "Sepsis without septic shock" at bounding box center [241, 99] width 43 height 15
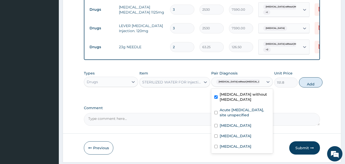
checkbox input "true"
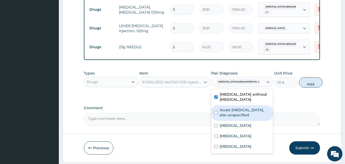
click at [238, 118] on label "Acute upper respiratory infection, site unspecified" at bounding box center [245, 113] width 50 height 10
checkbox input "true"
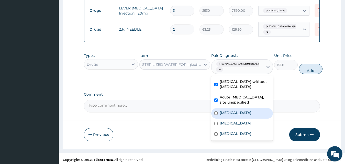
scroll to position [311, 0]
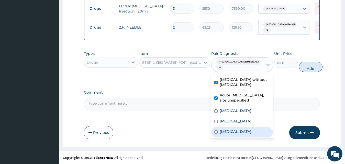
click at [249, 135] on label "[MEDICAL_DATA]" at bounding box center [236, 131] width 32 height 5
checkbox input "true"
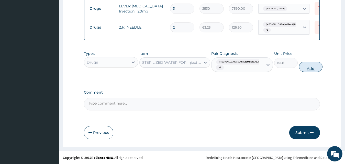
click at [301, 71] on button "Add" at bounding box center [311, 67] width 24 height 10
type input "0"
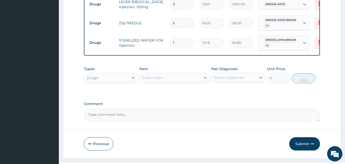
type input "0.00"
type input "2"
type input "303.60"
type input "2"
click at [256, 94] on div "Types Drugs Item Select Item Pair Diagnosis Select Diagnosis Unit Price 0 Add" at bounding box center [202, 79] width 236 height 30
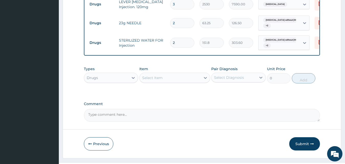
click at [115, 82] on div "Drugs" at bounding box center [106, 78] width 45 height 8
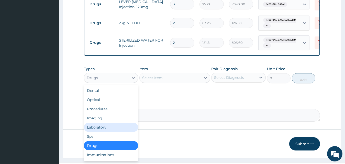
click at [111, 132] on div "Laboratory" at bounding box center [111, 127] width 54 height 9
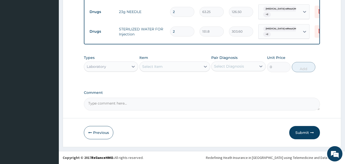
scroll to position [326, 0]
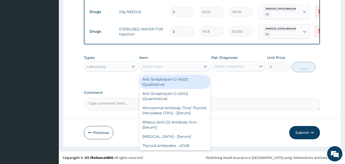
click at [183, 67] on div "Select Item" at bounding box center [170, 67] width 61 height 8
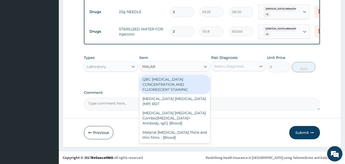
type input "MALARI"
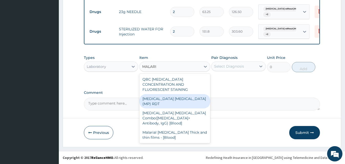
click at [178, 94] on div "MALARIA PARASITE (MP) RDT" at bounding box center [174, 101] width 71 height 14
type input "1725"
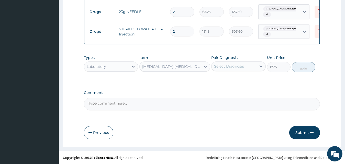
click at [234, 65] on div "Select Diagnosis" at bounding box center [229, 66] width 30 height 5
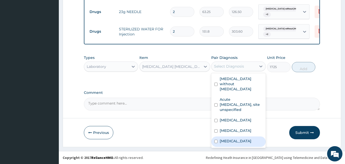
click at [231, 138] on div "Malaria, unspecified" at bounding box center [238, 142] width 54 height 10
checkbox input "true"
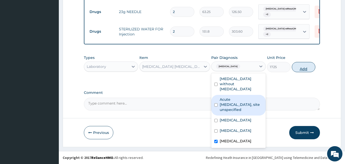
click at [295, 68] on button "Add" at bounding box center [304, 67] width 24 height 10
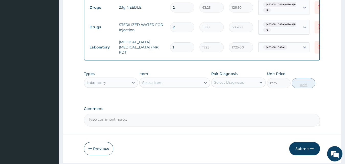
type input "0"
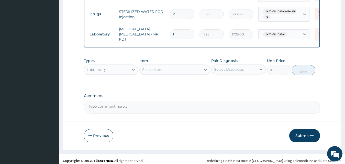
scroll to position [344, 0]
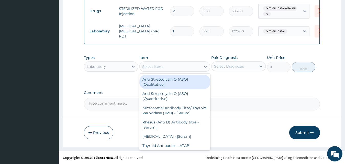
click at [181, 65] on div "Select Item" at bounding box center [170, 67] width 61 height 8
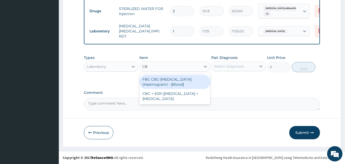
type input "CBC"
click at [170, 84] on div "FBC CBC-Complete Blood Count (Haemogram) - [Blood]" at bounding box center [174, 82] width 71 height 14
type input "4600"
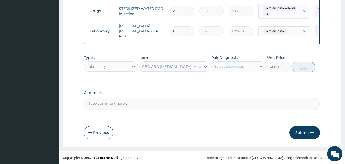
click at [250, 65] on div "Select Diagnosis" at bounding box center [234, 66] width 45 height 8
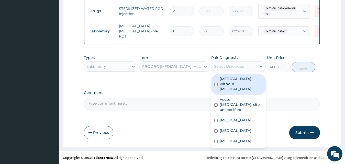
click at [243, 82] on label "Sepsis without septic shock" at bounding box center [241, 83] width 43 height 15
checkbox input "true"
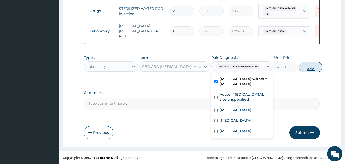
click at [299, 67] on button "Add" at bounding box center [311, 67] width 24 height 10
type input "0"
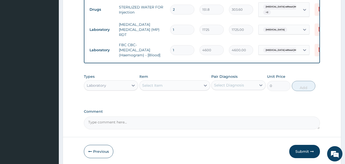
click at [260, 94] on div "Types Laboratory Item Select Item Pair Diagnosis Select Diagnosis Unit Price 0 …" at bounding box center [202, 83] width 236 height 22
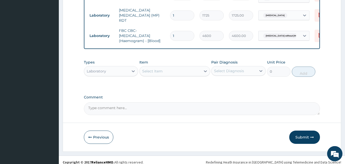
scroll to position [364, 0]
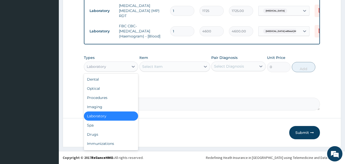
click at [113, 70] on div "Laboratory" at bounding box center [106, 67] width 45 height 8
click at [112, 101] on div "Procedures" at bounding box center [111, 97] width 54 height 9
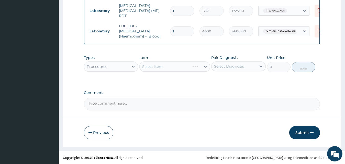
click at [227, 67] on div "Select Diagnosis" at bounding box center [229, 66] width 30 height 5
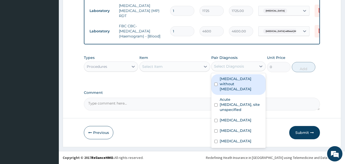
click at [223, 83] on label "Sepsis without septic shock" at bounding box center [241, 83] width 43 height 15
checkbox input "true"
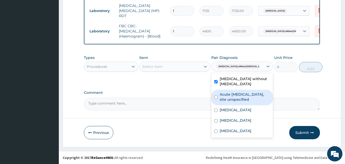
click at [224, 98] on label "Acute upper respiratory infection, site unspecified" at bounding box center [245, 97] width 50 height 10
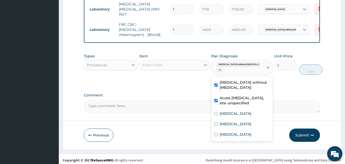
checkbox input "true"
click at [225, 116] on label "Encounter for blood typing" at bounding box center [236, 113] width 32 height 5
checkbox input "true"
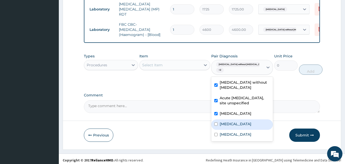
click at [224, 127] on label "Sickle cell trait" at bounding box center [236, 124] width 32 height 5
checkbox input "true"
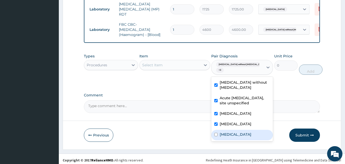
click at [223, 137] on label "Malaria, unspecified" at bounding box center [236, 134] width 32 height 5
checkbox input "true"
click at [167, 65] on div "Select Item" at bounding box center [170, 65] width 61 height 8
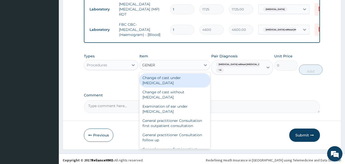
type input "GENERA"
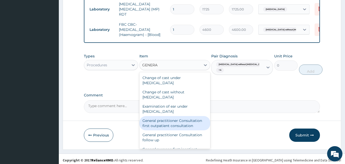
click at [158, 123] on div "General practitioner Consultation first outpatient consultation" at bounding box center [174, 123] width 71 height 14
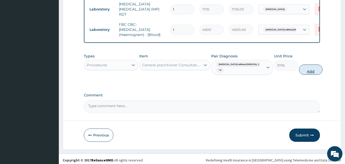
click at [301, 74] on button "Add" at bounding box center [311, 70] width 24 height 10
type input "0"
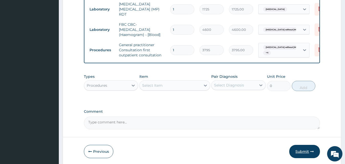
click at [301, 151] on button "Submit" at bounding box center [304, 151] width 31 height 13
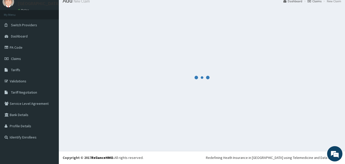
scroll to position [19, 0]
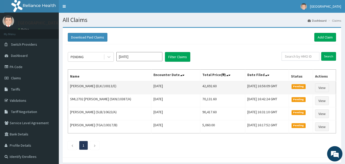
drag, startPoint x: 98, startPoint y: 87, endPoint x: 117, endPoint y: 87, distance: 18.9
click at [117, 87] on td "[PERSON_NAME] (ELK/10013/E)" at bounding box center [109, 87] width 83 height 13
copy td "(ELK/10013/E"
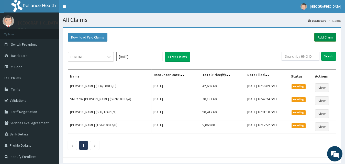
click at [321, 34] on link "Add Claim" at bounding box center [325, 37] width 22 height 9
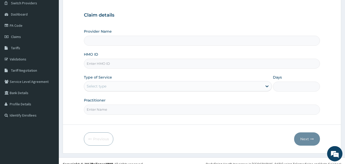
scroll to position [48, 0]
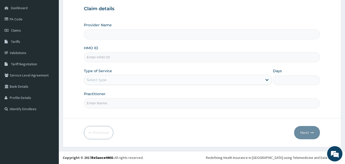
click at [140, 57] on input "HMO ID" at bounding box center [202, 57] width 236 height 10
type input "[GEOGRAPHIC_DATA]"
paste input "(ELK/10013/E"
click at [87, 58] on input "(ELK/10013/E" at bounding box center [202, 57] width 236 height 10
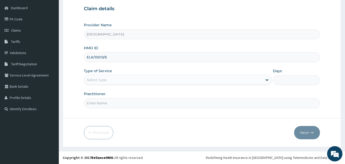
type input "ELK/10013/E"
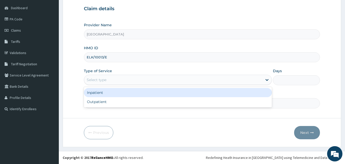
click at [94, 77] on div "Select type" at bounding box center [173, 80] width 179 height 8
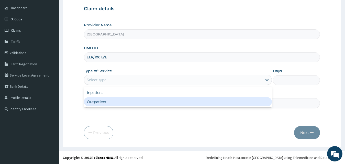
click at [90, 105] on div "Outpatient" at bounding box center [178, 101] width 188 height 9
type input "1"
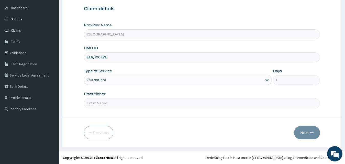
click at [93, 102] on input "Practitioner" at bounding box center [202, 103] width 236 height 10
type input "[PERSON_NAME]"
click at [308, 131] on button "Next" at bounding box center [307, 132] width 26 height 13
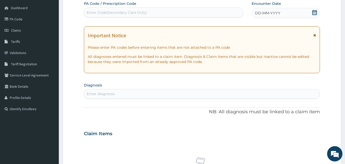
click at [315, 14] on icon at bounding box center [314, 12] width 5 height 5
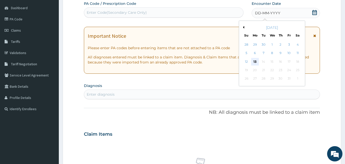
click at [256, 63] on div "13" at bounding box center [255, 62] width 8 height 8
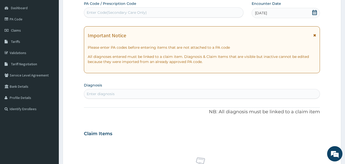
click at [254, 77] on div "PA Code / Prescription Code Enter Code(Secondary Care Only) Encounter Date 13-1…" at bounding box center [202, 133] width 236 height 265
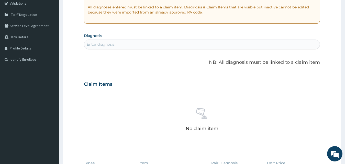
scroll to position [100, 0]
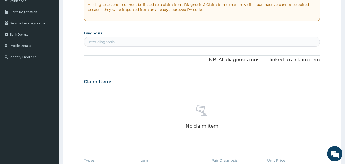
click at [158, 47] on div "PA Code / Prescription Code Enter Code(Secondary Care Only) Encounter Date 13-1…" at bounding box center [202, 81] width 236 height 265
click at [157, 42] on div "Enter diagnosis" at bounding box center [202, 42] width 236 height 8
type input "MALARIA"
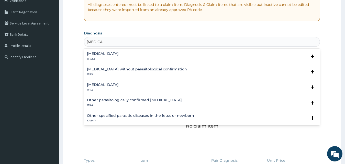
click at [108, 85] on h4 "Malaria, unspecified" at bounding box center [103, 85] width 32 height 4
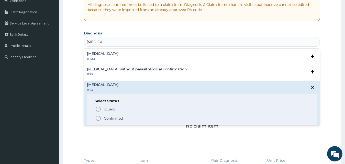
click at [98, 116] on circle "status option filled" at bounding box center [98, 118] width 5 height 5
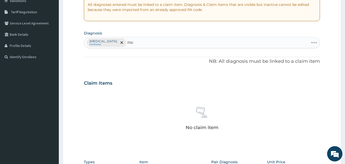
type input "PAIN"
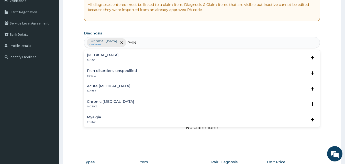
click at [119, 56] on div "Pain, unspecified MG3Z" at bounding box center [202, 57] width 230 height 9
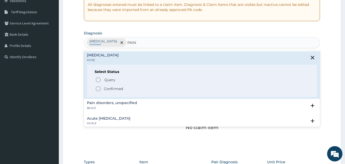
click at [98, 91] on icon "status option filled" at bounding box center [98, 89] width 6 height 6
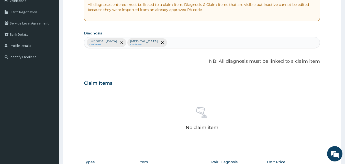
click at [138, 55] on div "PA Code / Prescription Code Enter Code(Secondary Care Only) Encounter Date 13-1…" at bounding box center [202, 82] width 236 height 266
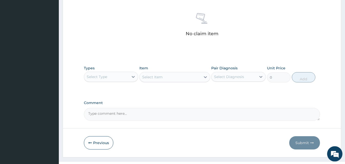
scroll to position [204, 0]
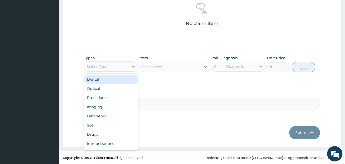
click at [125, 65] on div "Select Type" at bounding box center [106, 67] width 45 height 8
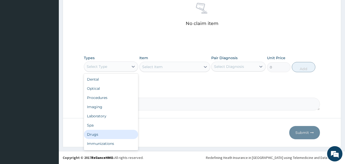
click at [110, 133] on div "Drugs" at bounding box center [111, 134] width 54 height 9
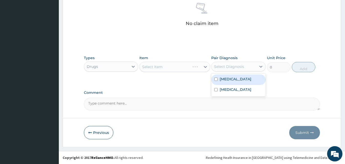
click at [224, 68] on div "Select Diagnosis" at bounding box center [229, 66] width 30 height 5
click at [225, 79] on label "Malaria, unspecified" at bounding box center [236, 79] width 32 height 5
checkbox input "true"
click at [181, 67] on div "Select Item" at bounding box center [170, 67] width 61 height 8
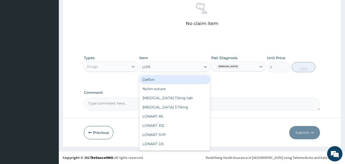
type input "LONA"
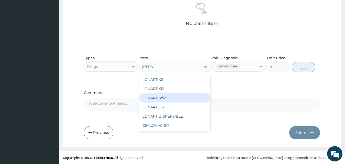
click at [173, 95] on div "LONART SYP" at bounding box center [174, 98] width 71 height 9
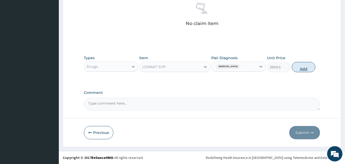
click at [299, 67] on button "Add" at bounding box center [304, 67] width 24 height 10
type input "0"
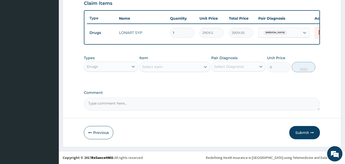
scroll to position [184, 0]
click at [153, 67] on div "Select Item" at bounding box center [152, 66] width 20 height 5
type input "IBU"
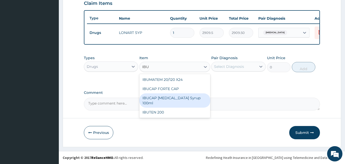
click at [151, 99] on div "IBUCAP COLD AND FLU Syrup 100ml" at bounding box center [174, 101] width 71 height 14
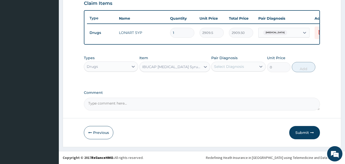
type input "822.25"
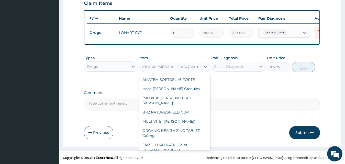
scroll to position [7541, 0]
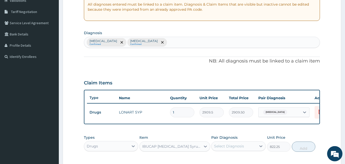
scroll to position [93, 0]
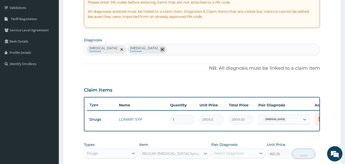
click at [164, 48] on span "remove selection option" at bounding box center [162, 49] width 5 height 5
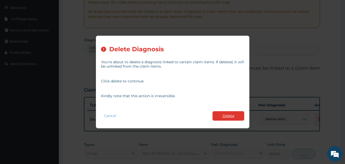
click at [222, 117] on button "Delete" at bounding box center [229, 116] width 32 height 9
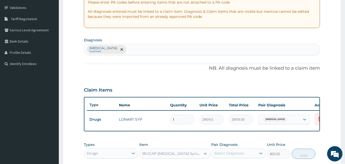
click at [157, 48] on div "Malaria, unspecified Confirmed" at bounding box center [202, 49] width 236 height 11
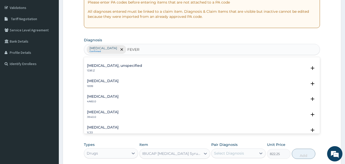
scroll to position [0, 0]
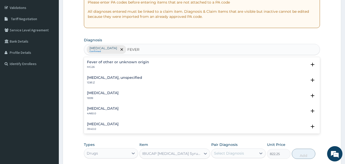
type input "FEVER"
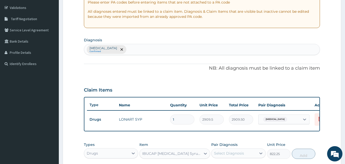
type input "I"
click at [184, 84] on div "Claim Items" at bounding box center [202, 89] width 236 height 13
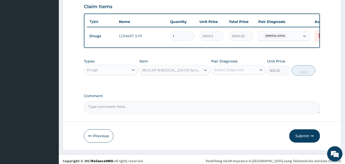
scroll to position [184, 0]
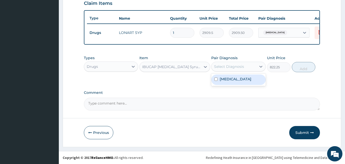
click at [224, 70] on div "Select Diagnosis" at bounding box center [234, 67] width 45 height 8
click at [224, 81] on label "Malaria, unspecified" at bounding box center [236, 79] width 32 height 5
checkbox input "true"
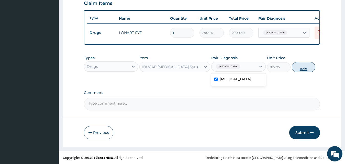
click at [305, 68] on button "Add" at bounding box center [304, 67] width 24 height 10
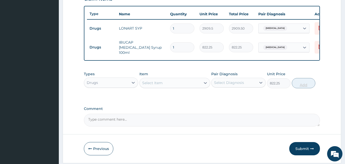
type input "0"
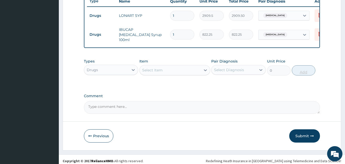
scroll to position [202, 0]
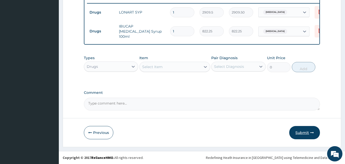
click at [303, 134] on button "Submit" at bounding box center [304, 132] width 31 height 13
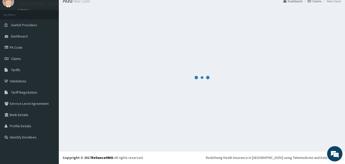
scroll to position [19, 0]
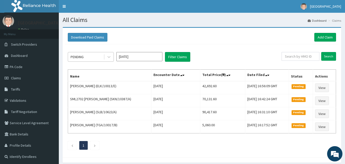
click at [90, 56] on div "PENDING" at bounding box center [86, 57] width 36 height 8
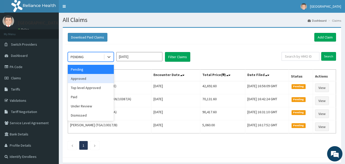
click at [85, 80] on div "Approved" at bounding box center [91, 78] width 46 height 9
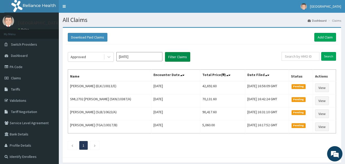
click at [178, 57] on button "Filter Claims" at bounding box center [177, 57] width 25 height 10
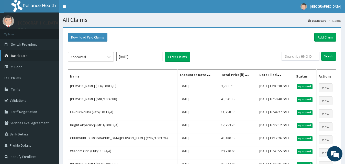
click at [36, 61] on link "Dashboard" at bounding box center [29, 55] width 59 height 11
